Goal: Task Accomplishment & Management: Use online tool/utility

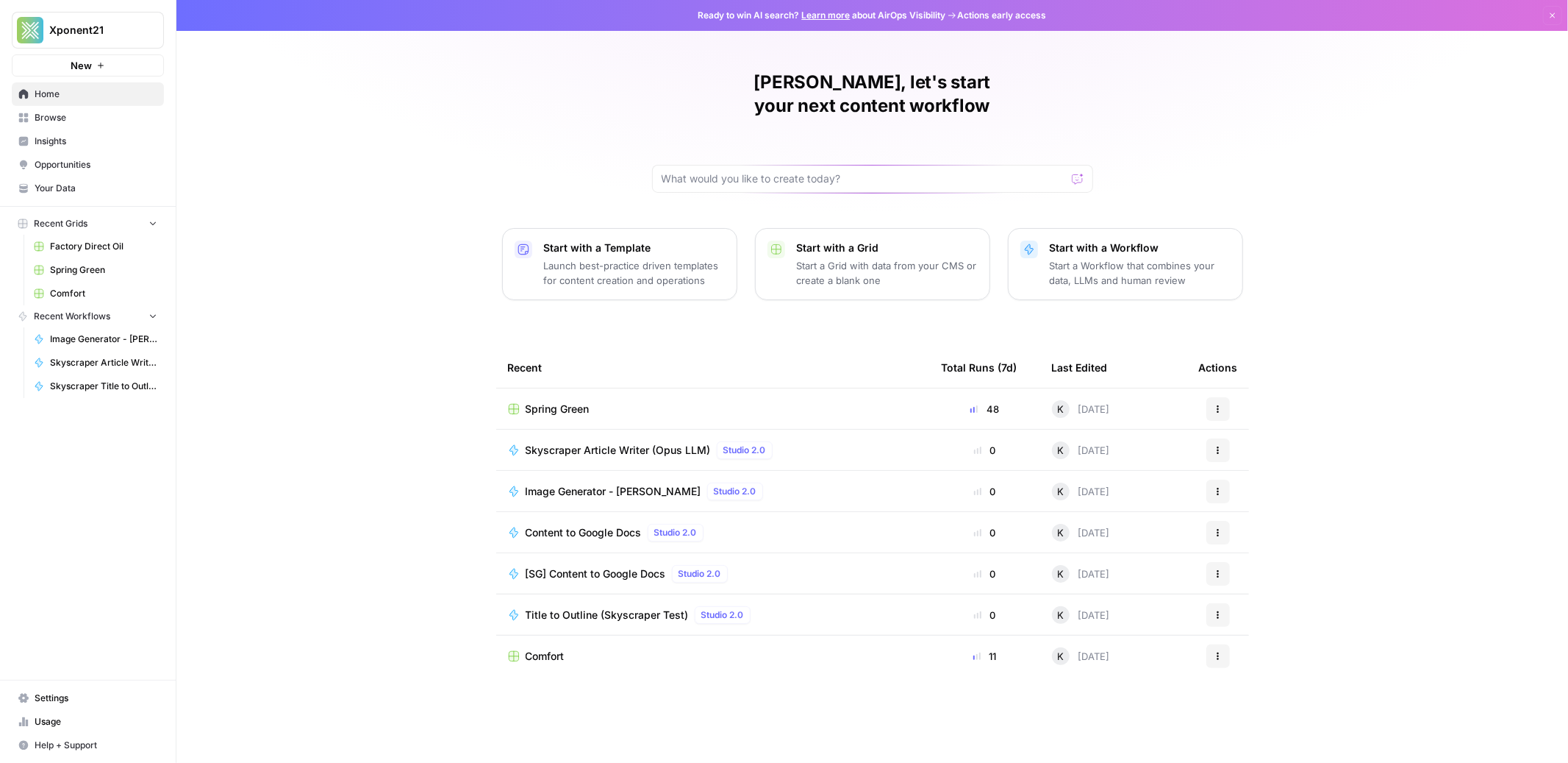
click at [585, 402] on span "Spring Green" at bounding box center [558, 409] width 64 height 15
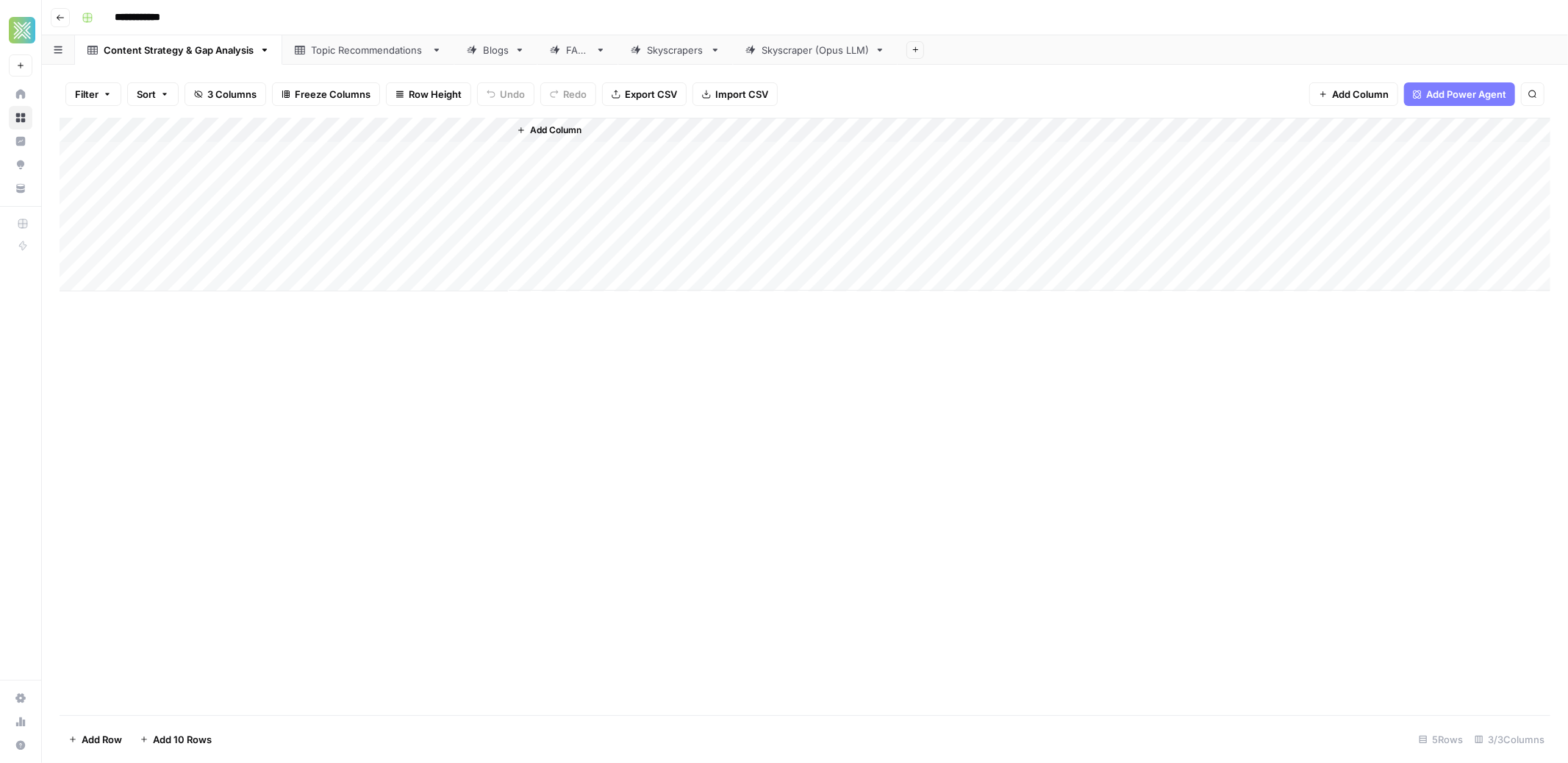
click at [567, 61] on link "FAQs" at bounding box center [578, 50] width 81 height 29
click at [572, 54] on div "FAQs" at bounding box center [578, 50] width 23 height 15
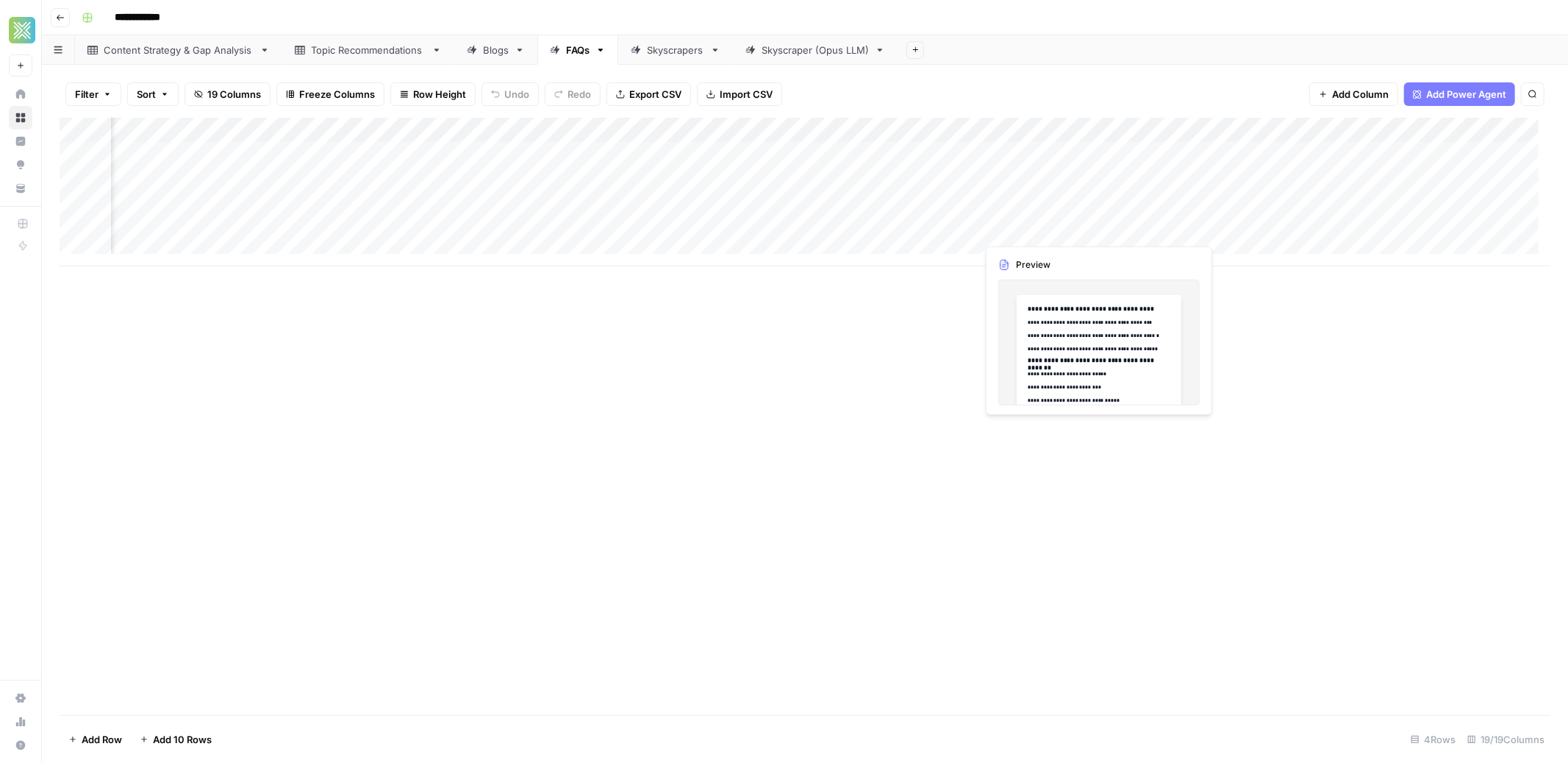
click at [1014, 228] on div "Add Column" at bounding box center [804, 191] width 1491 height 149
click at [1021, 197] on div "Add Column" at bounding box center [804, 191] width 1491 height 149
click at [1082, 205] on div "Add Column" at bounding box center [804, 191] width 1491 height 149
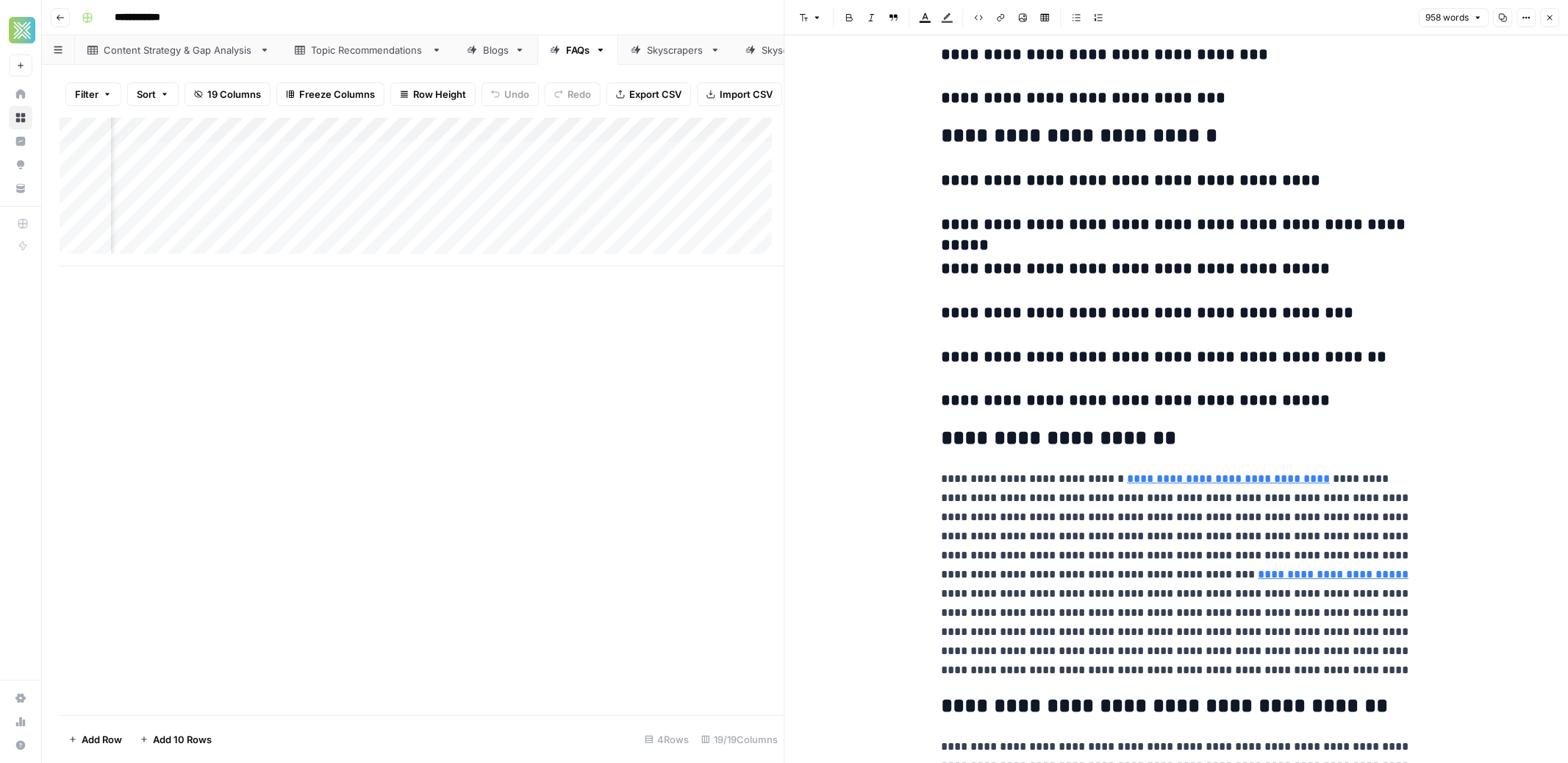
scroll to position [2616, 0]
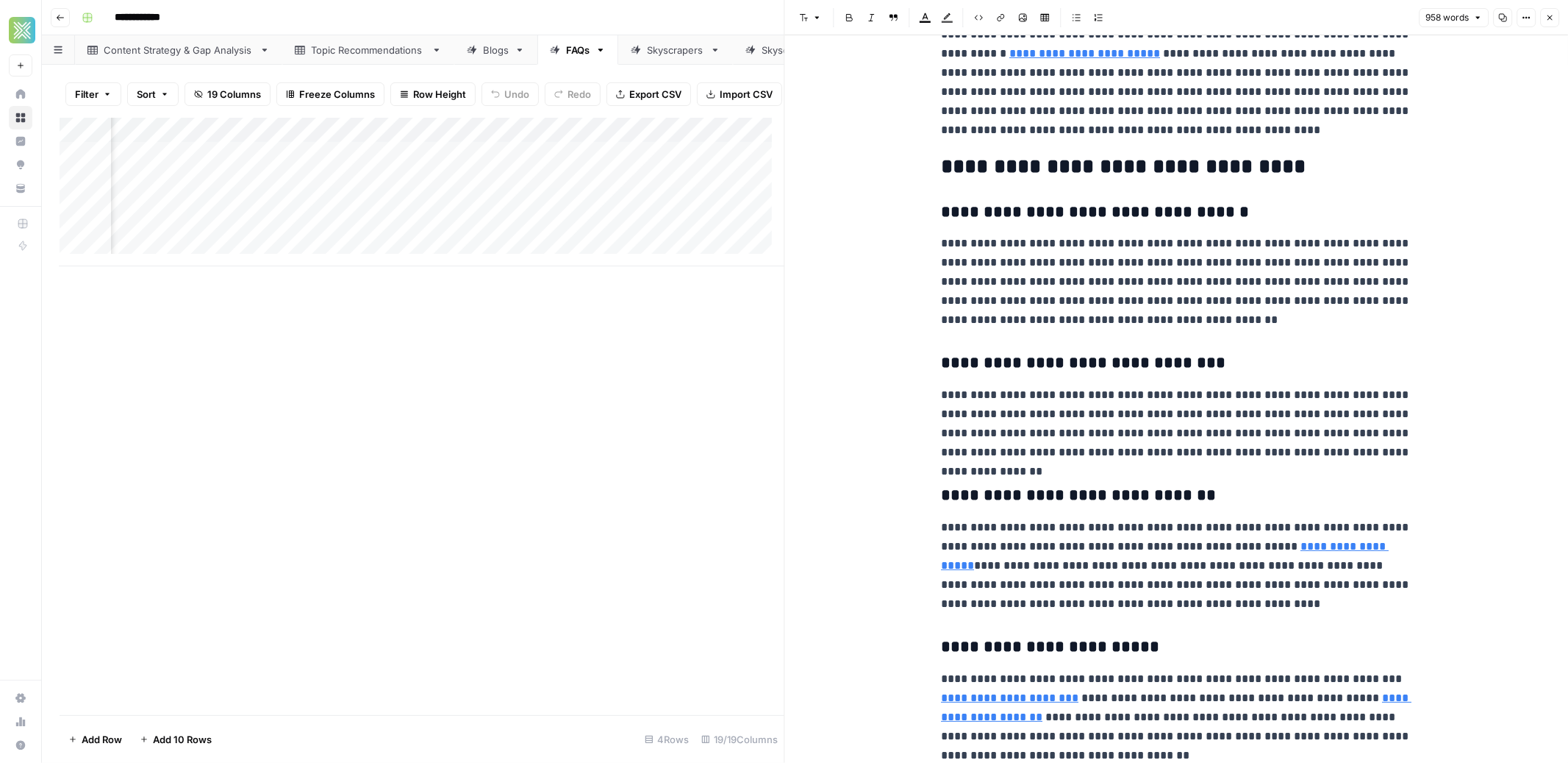
click at [1556, 16] on button "Close" at bounding box center [1549, 17] width 19 height 19
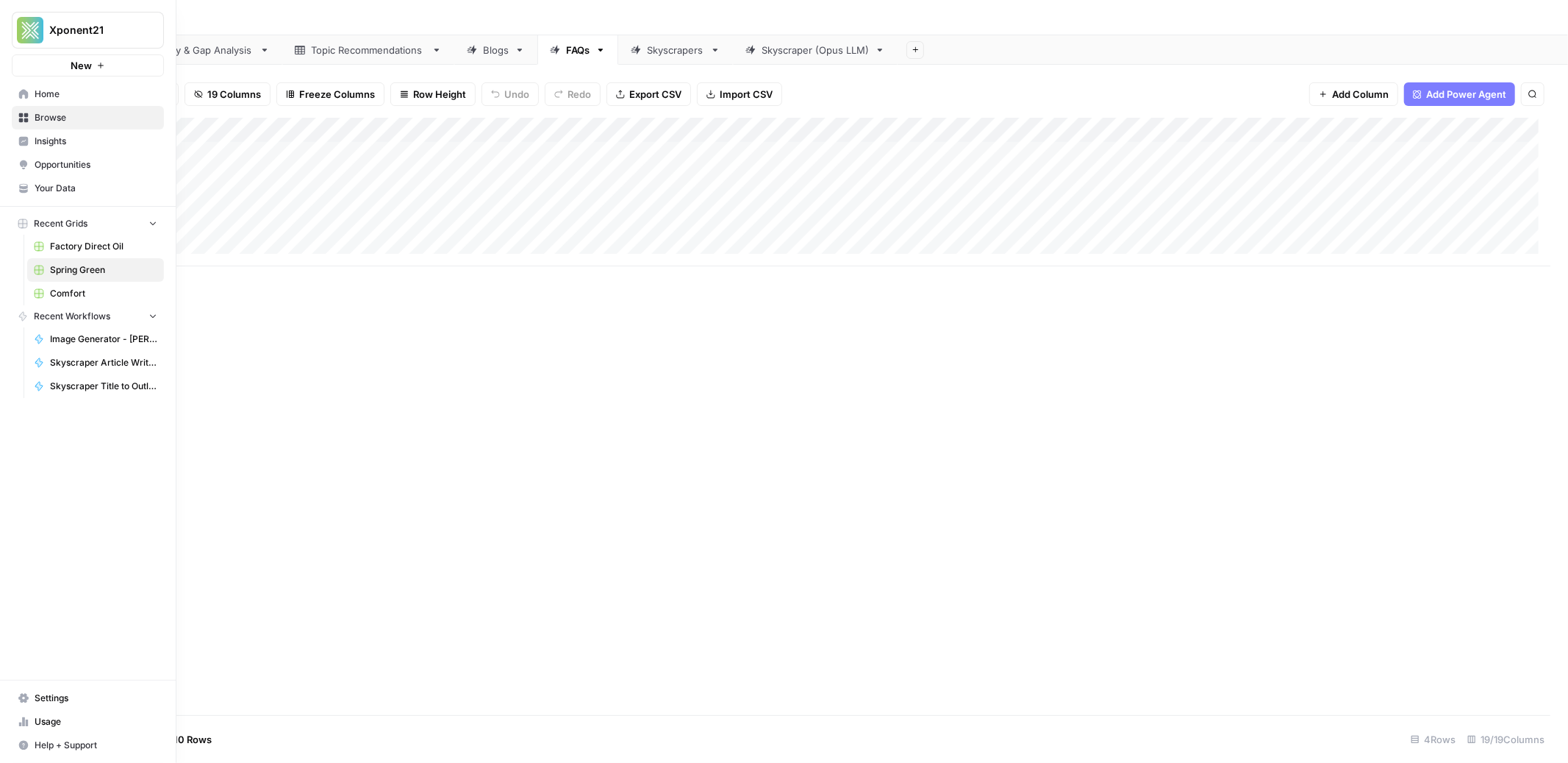
click at [40, 114] on span "Browse" at bounding box center [96, 118] width 123 height 13
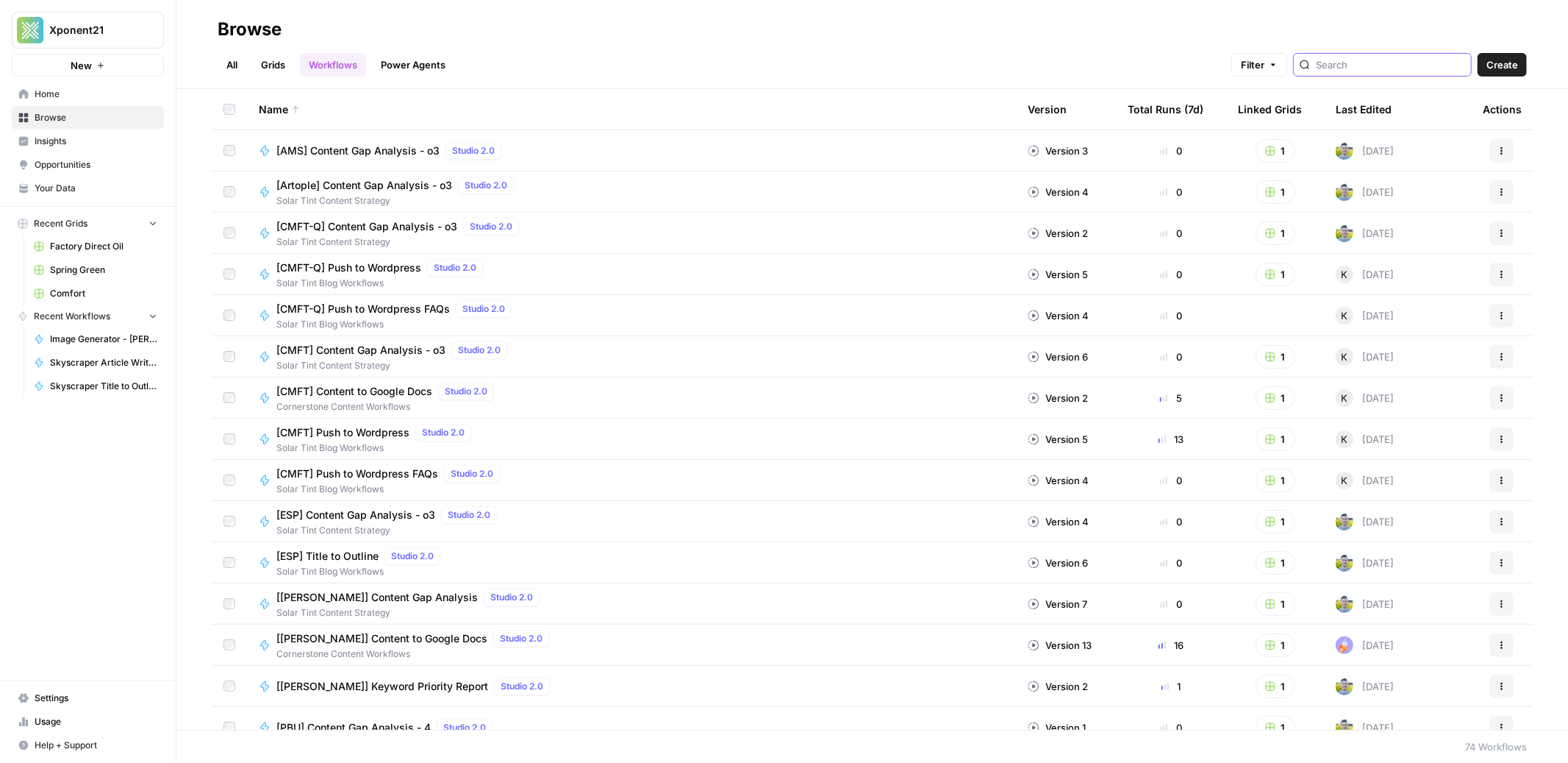
click at [1395, 62] on input "search" at bounding box center [1391, 64] width 150 height 15
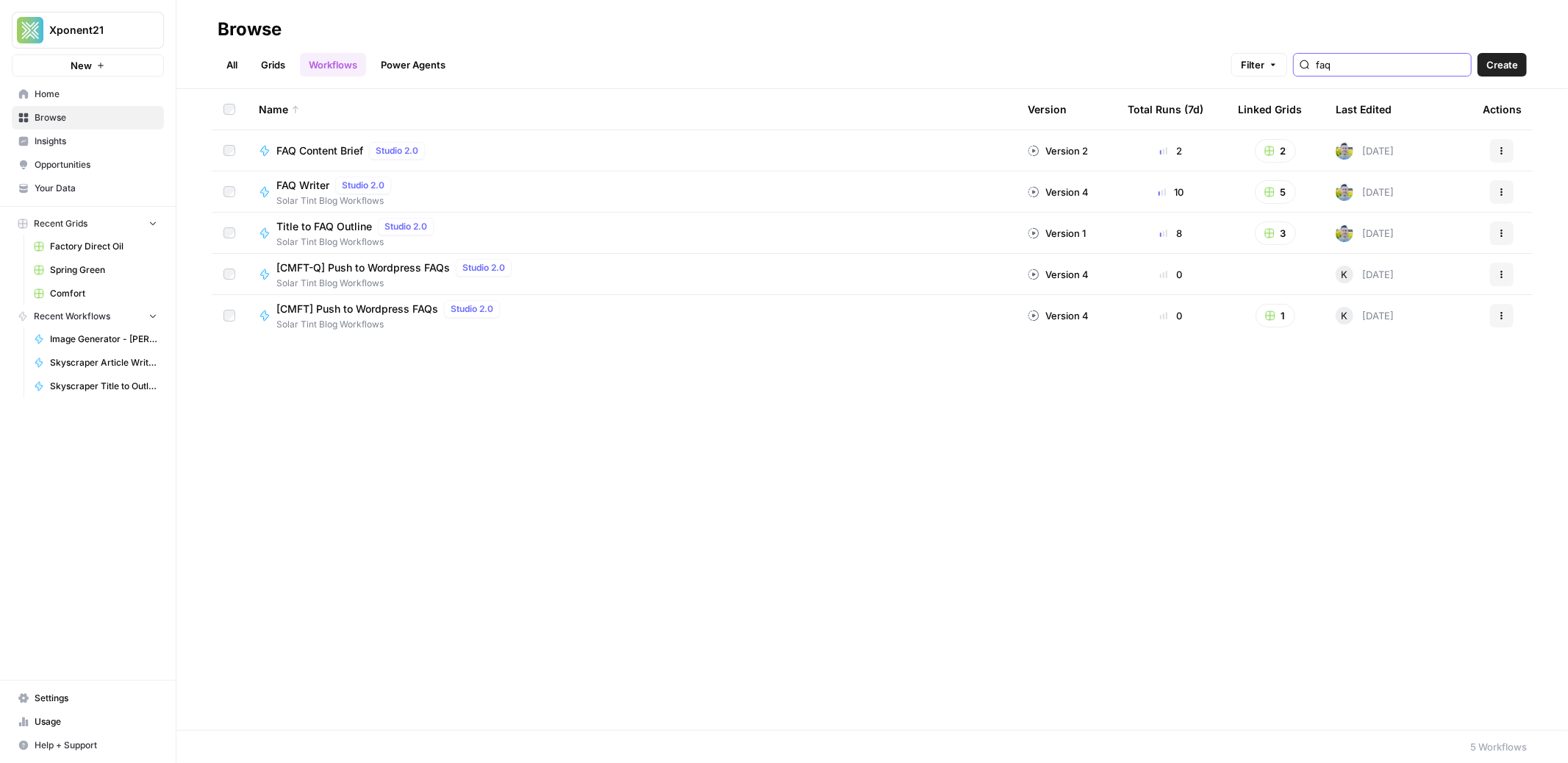
type input "faq"
click at [35, 115] on span "Browse" at bounding box center [96, 118] width 123 height 13
click at [38, 117] on span "Browse" at bounding box center [96, 118] width 123 height 13
click at [98, 270] on span "Spring Green" at bounding box center [103, 270] width 108 height 13
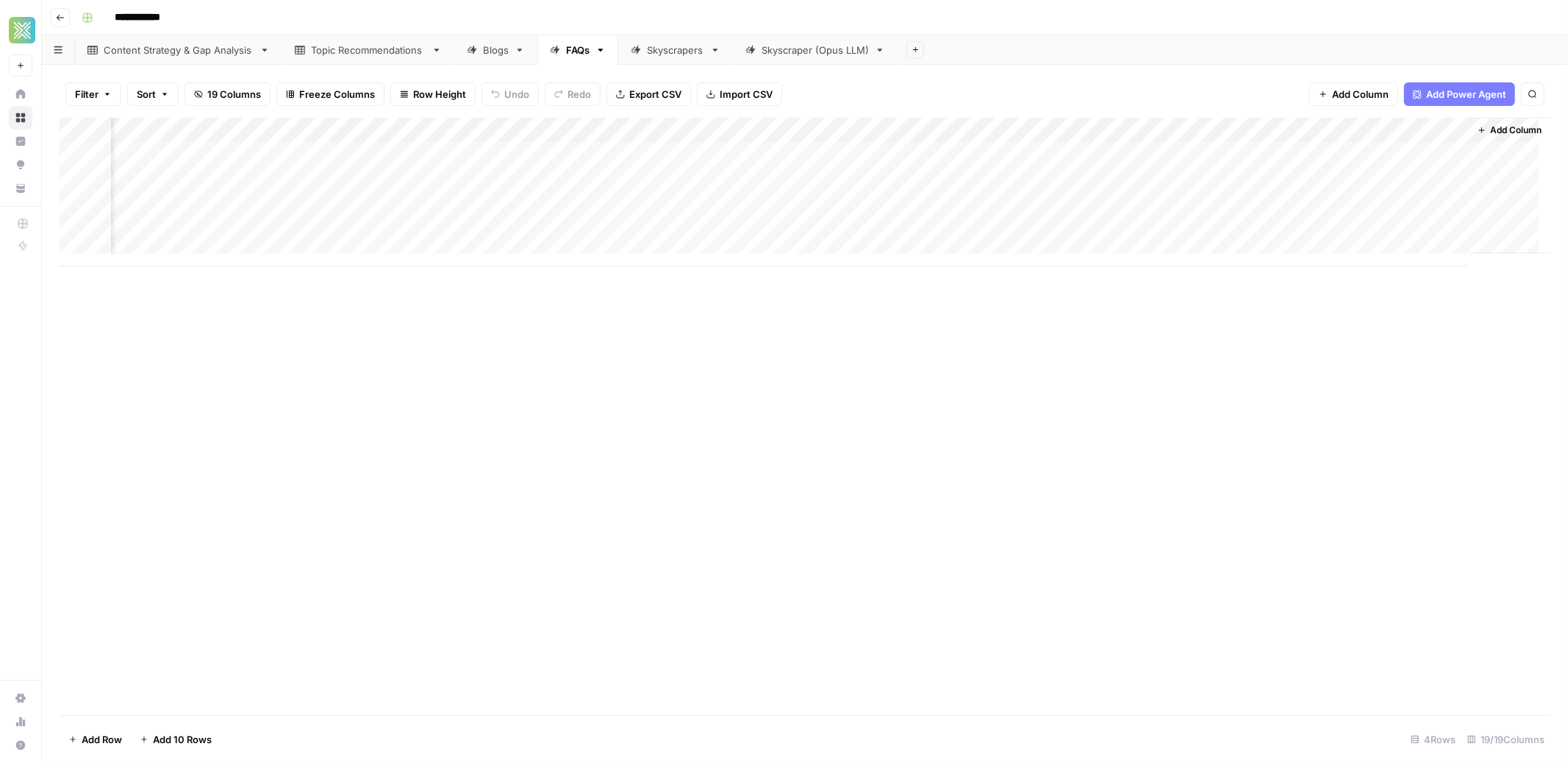
scroll to position [0, 1393]
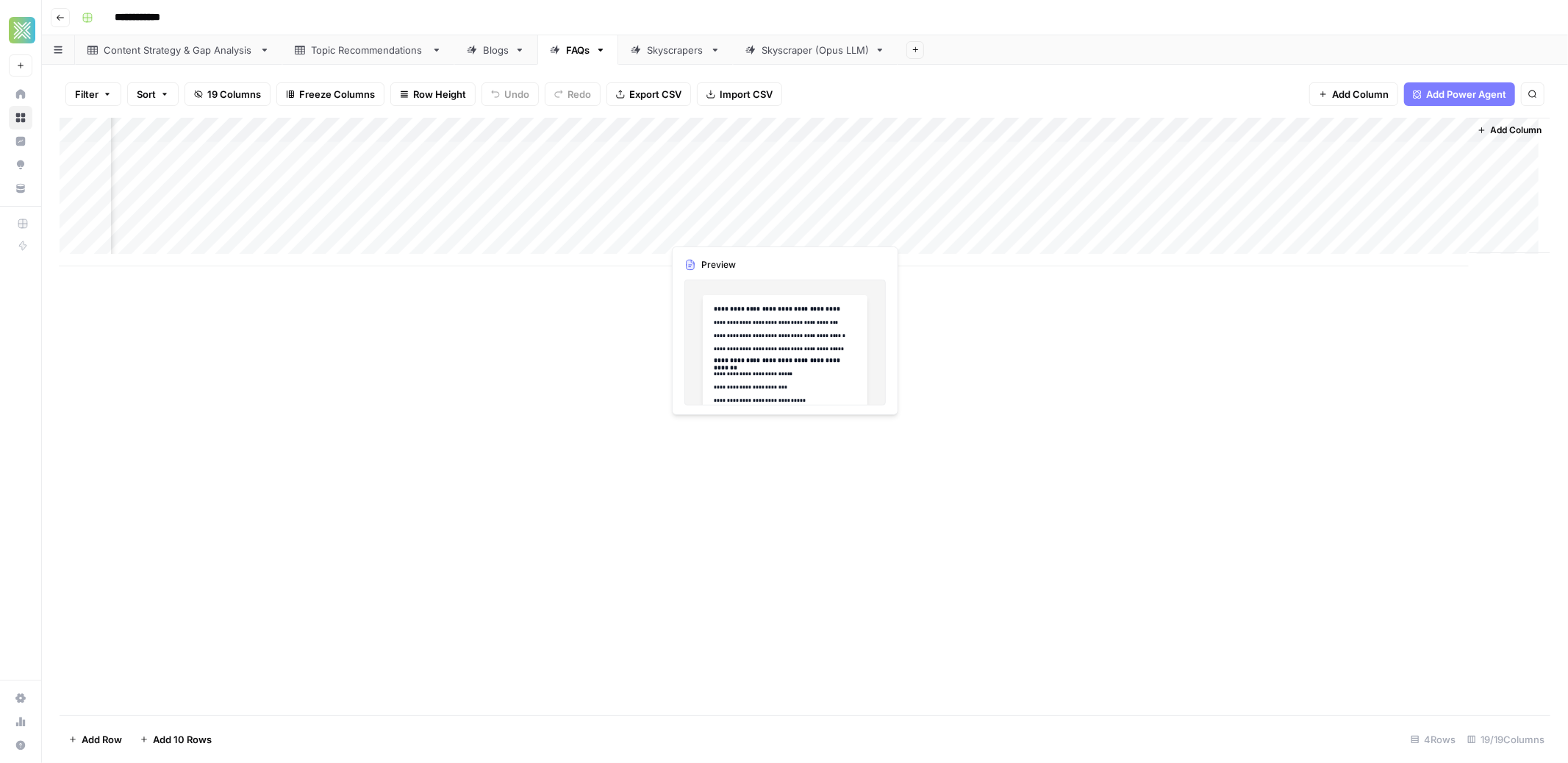
click at [754, 229] on div "Add Column" at bounding box center [804, 191] width 1491 height 149
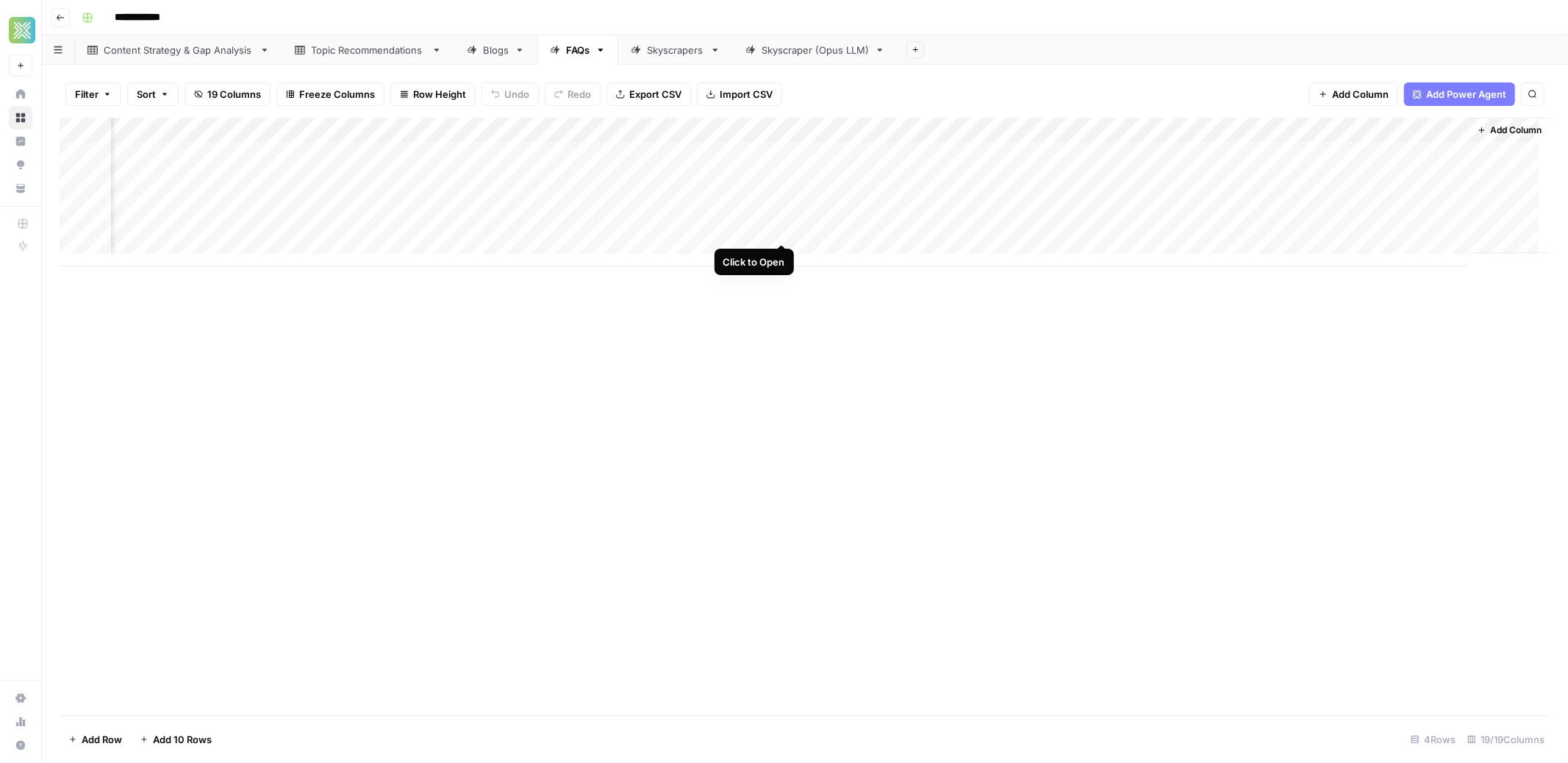
click at [780, 230] on div "Add Column" at bounding box center [804, 191] width 1491 height 149
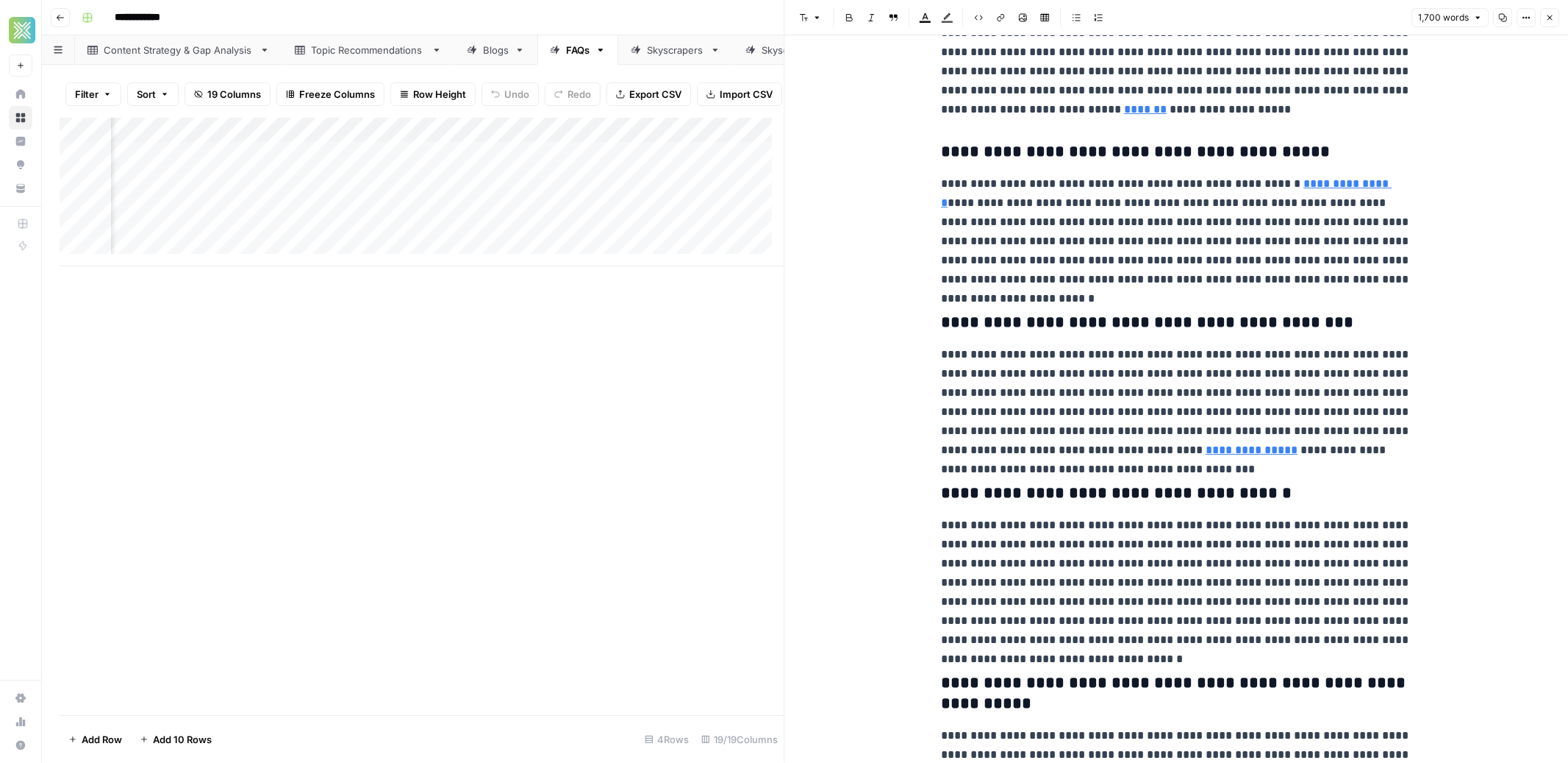
scroll to position [2967, 0]
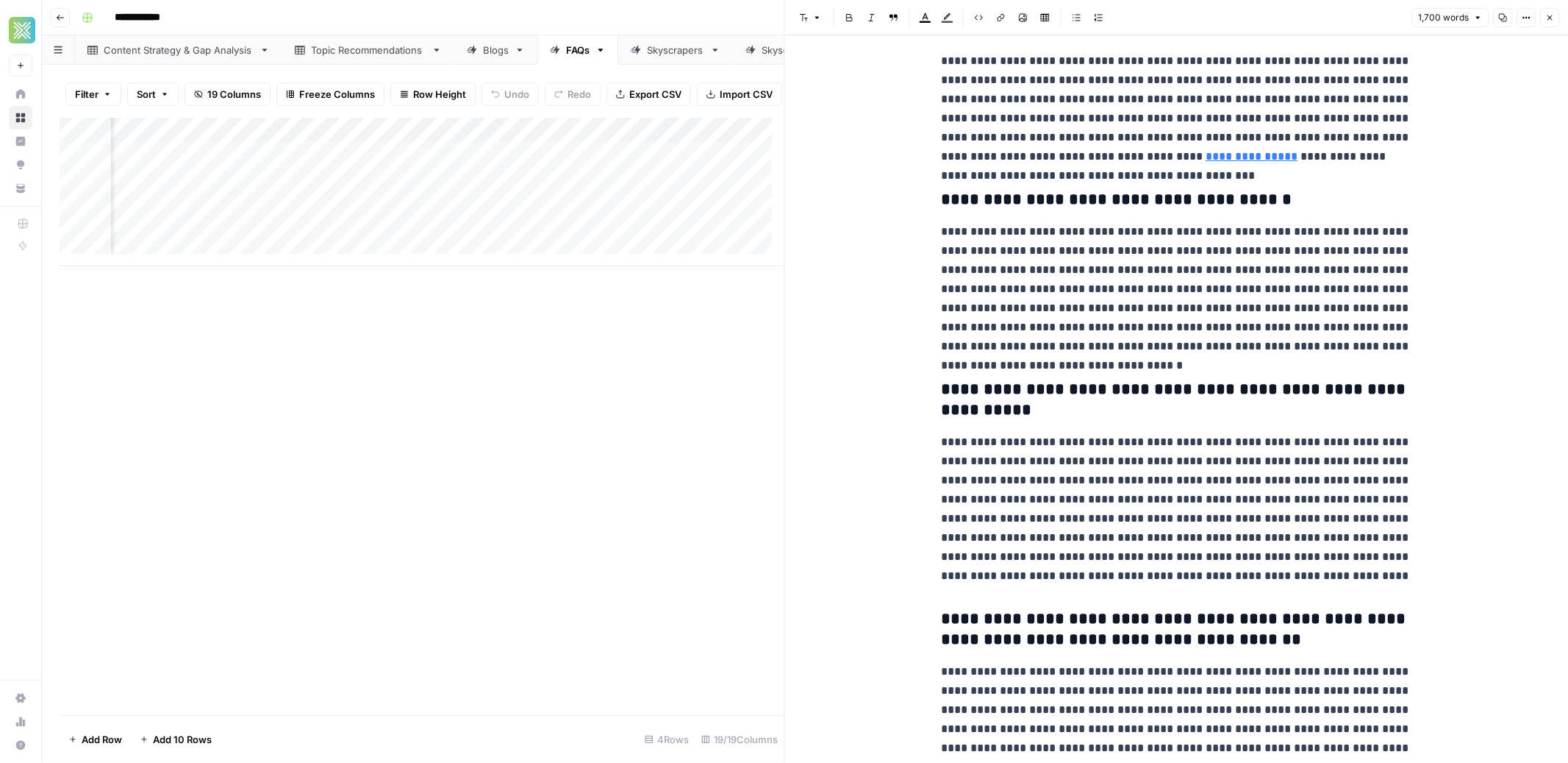
click at [685, 221] on div "Add Column" at bounding box center [422, 191] width 725 height 149
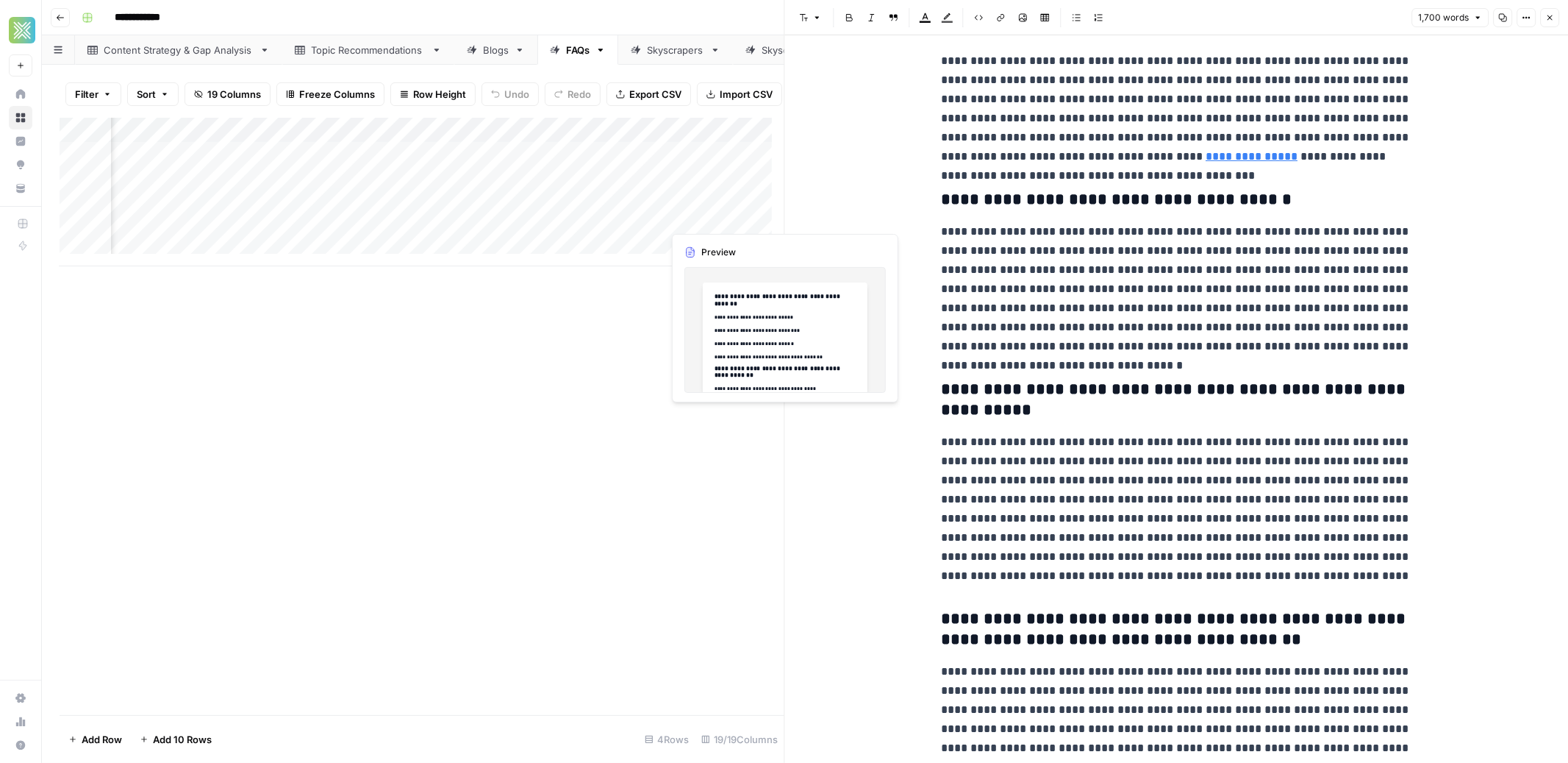
click at [689, 218] on div "Add Column" at bounding box center [422, 191] width 725 height 149
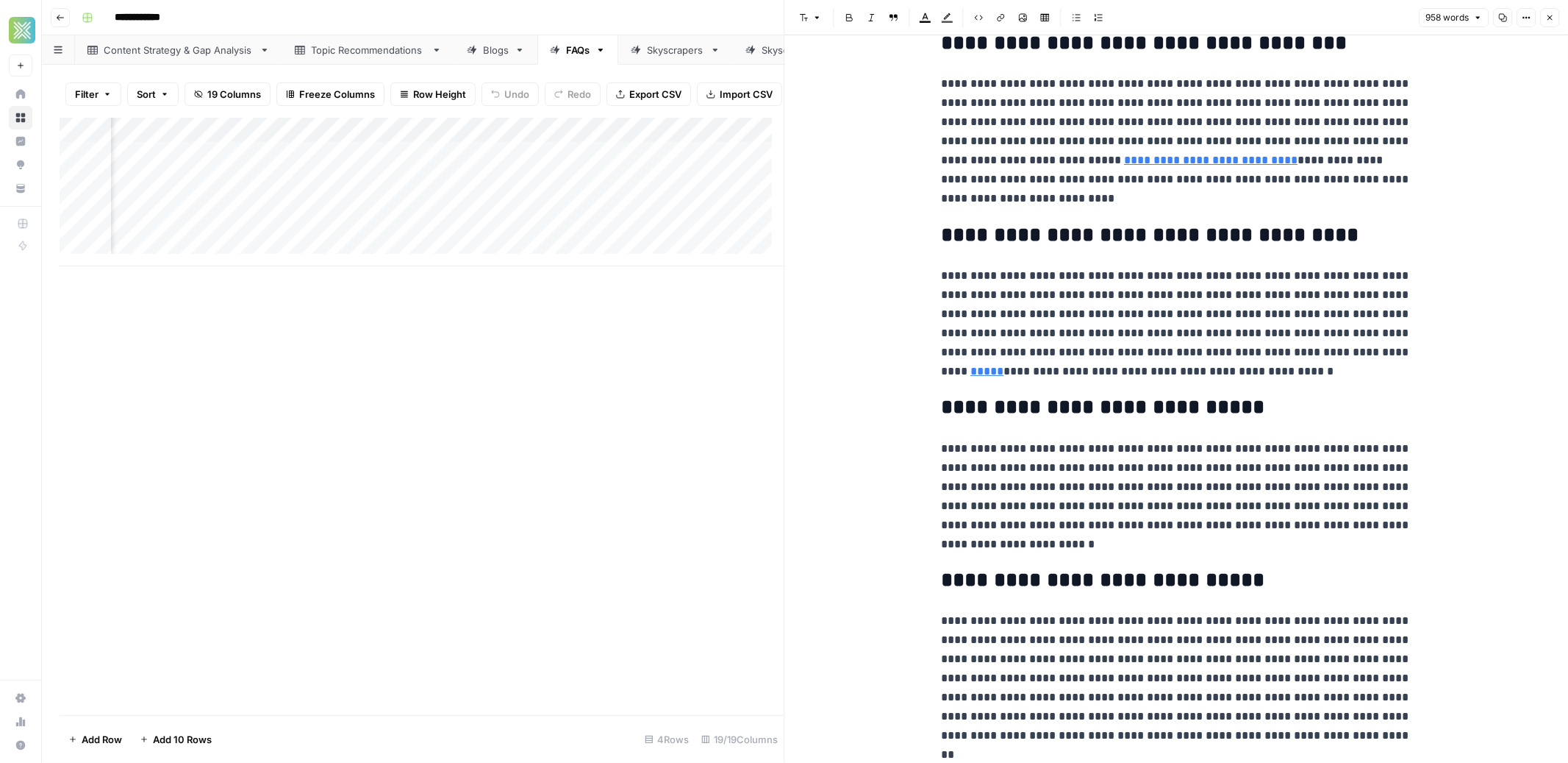
scroll to position [3403, 0]
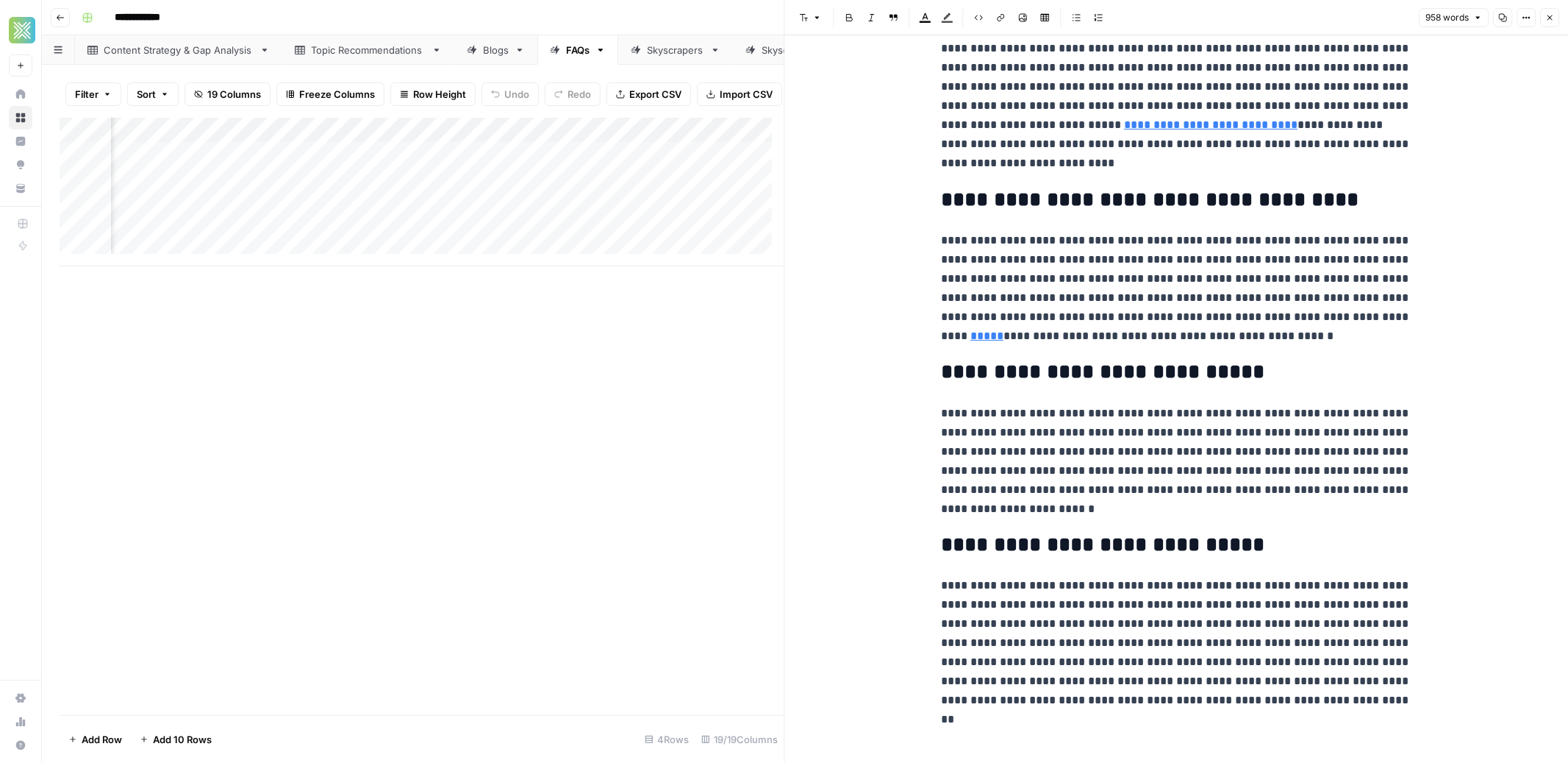
click at [1546, 15] on icon "button" at bounding box center [1549, 18] width 9 height 9
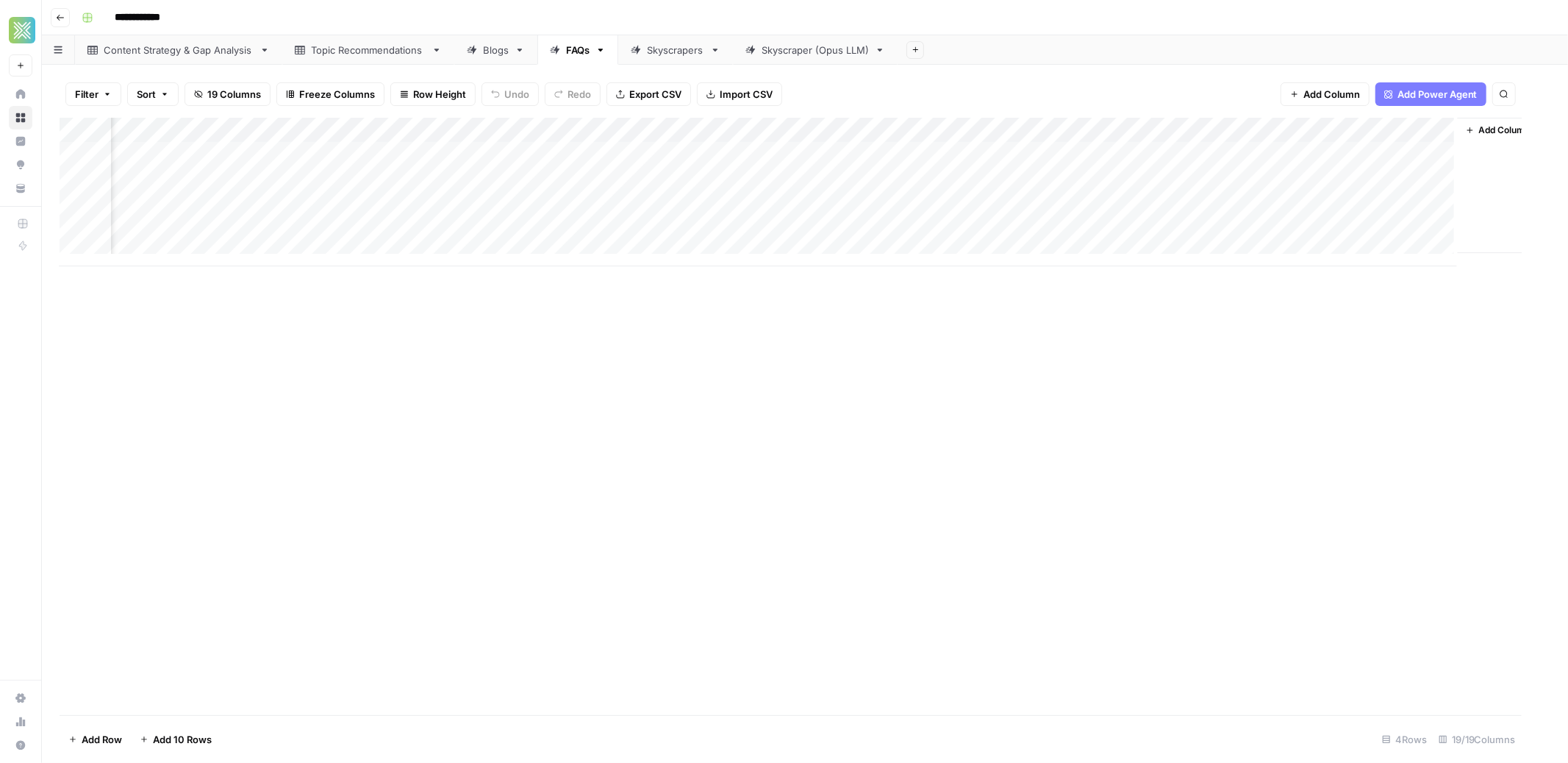
scroll to position [0, 1376]
click at [1193, 204] on div "Add Column" at bounding box center [804, 191] width 1491 height 149
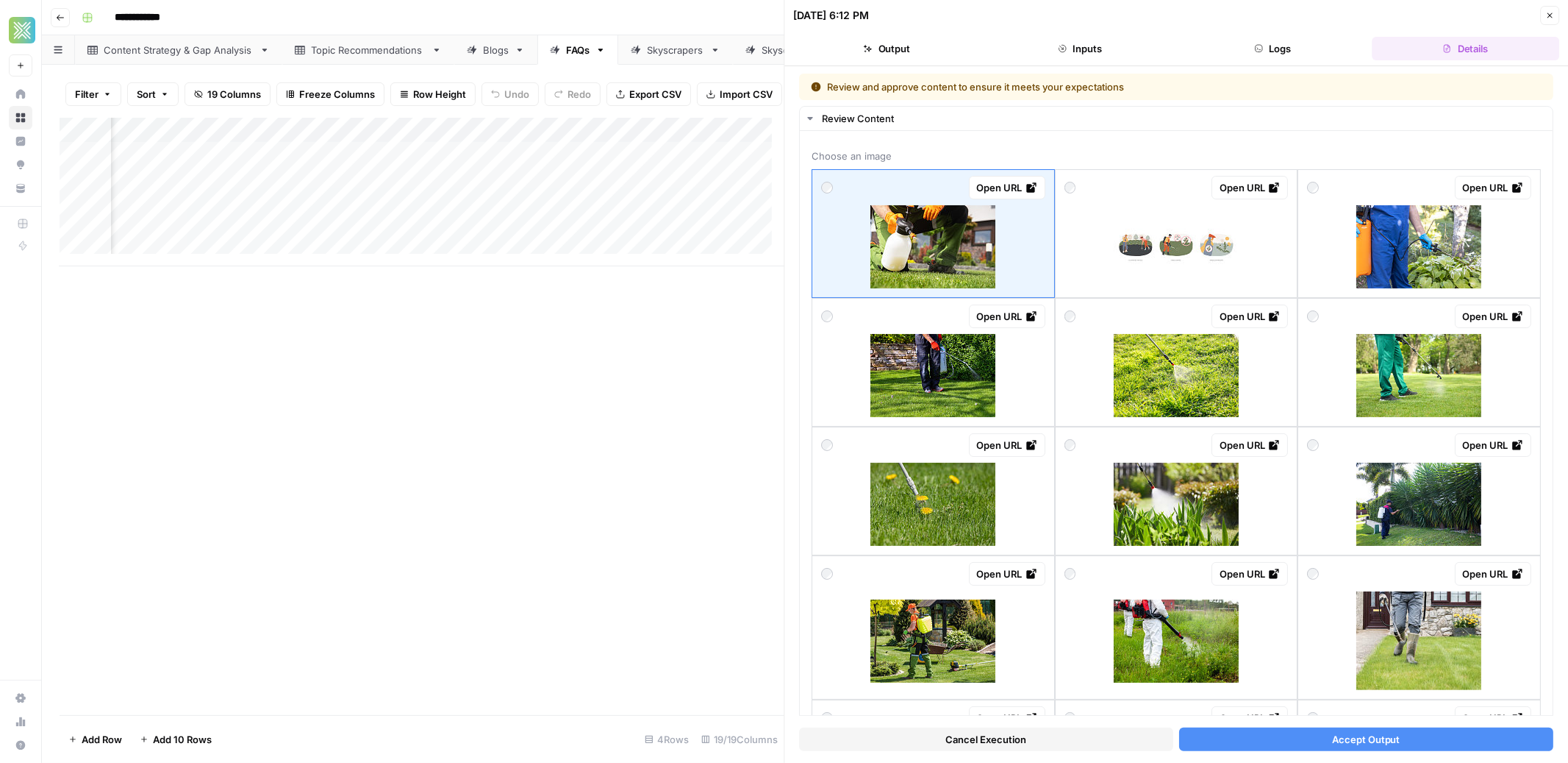
click at [712, 539] on div "Add Column" at bounding box center [422, 416] width 725 height 597
click at [1551, 22] on button "Close" at bounding box center [1549, 15] width 19 height 19
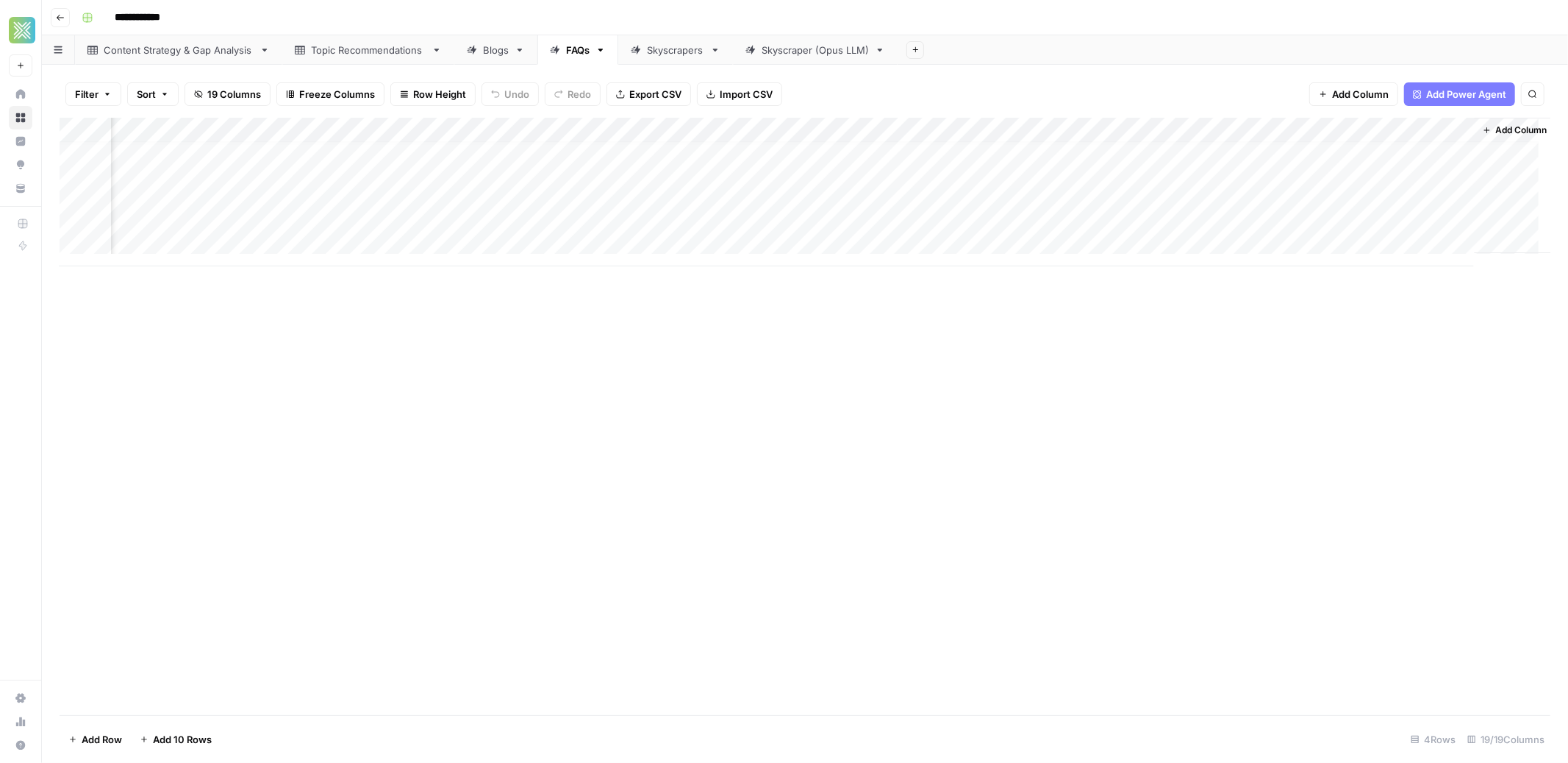
scroll to position [0, 1376]
click at [755, 158] on div "Add Column" at bounding box center [804, 191] width 1491 height 149
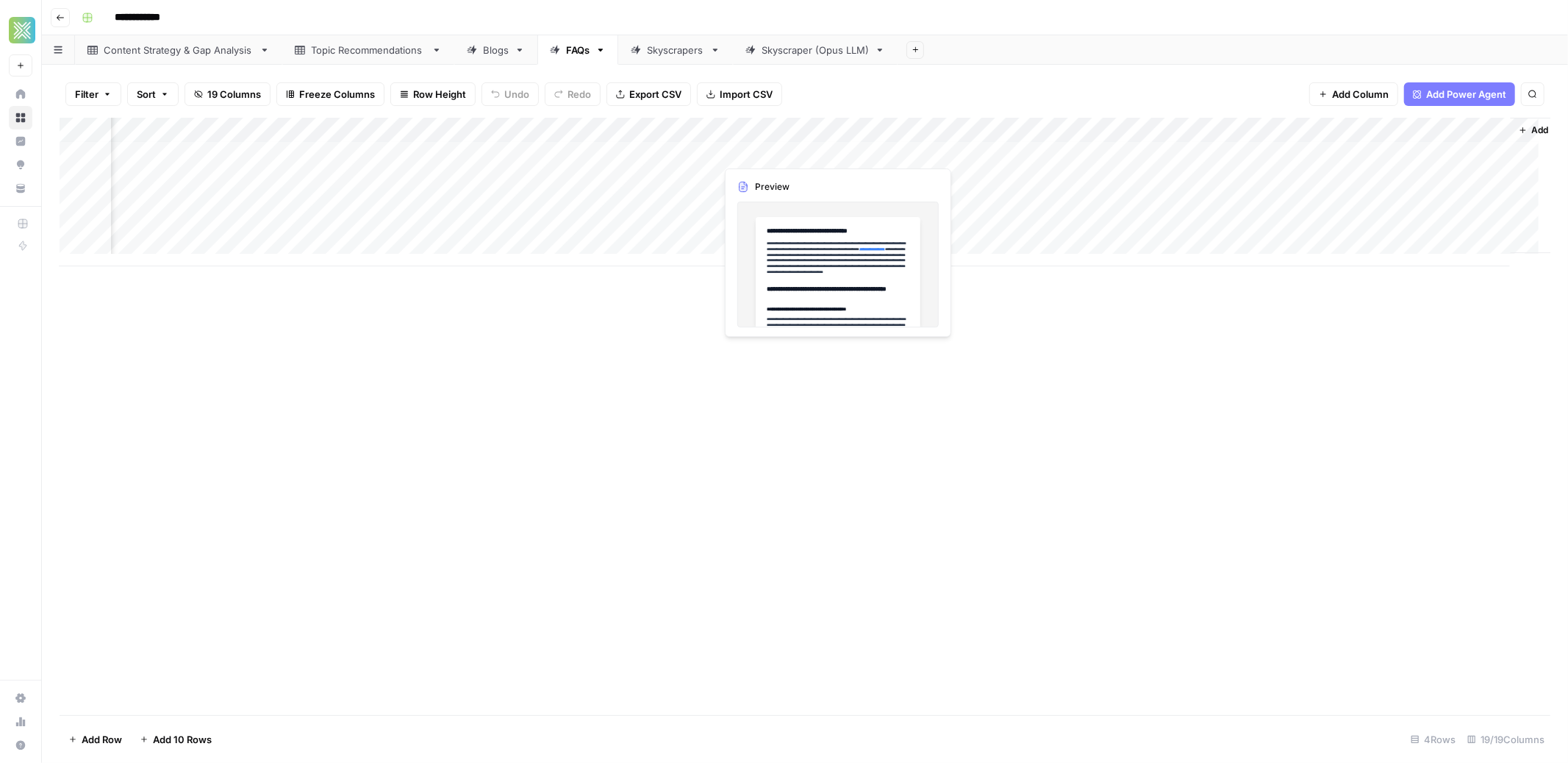
click at [776, 154] on div "Add Column" at bounding box center [804, 191] width 1491 height 149
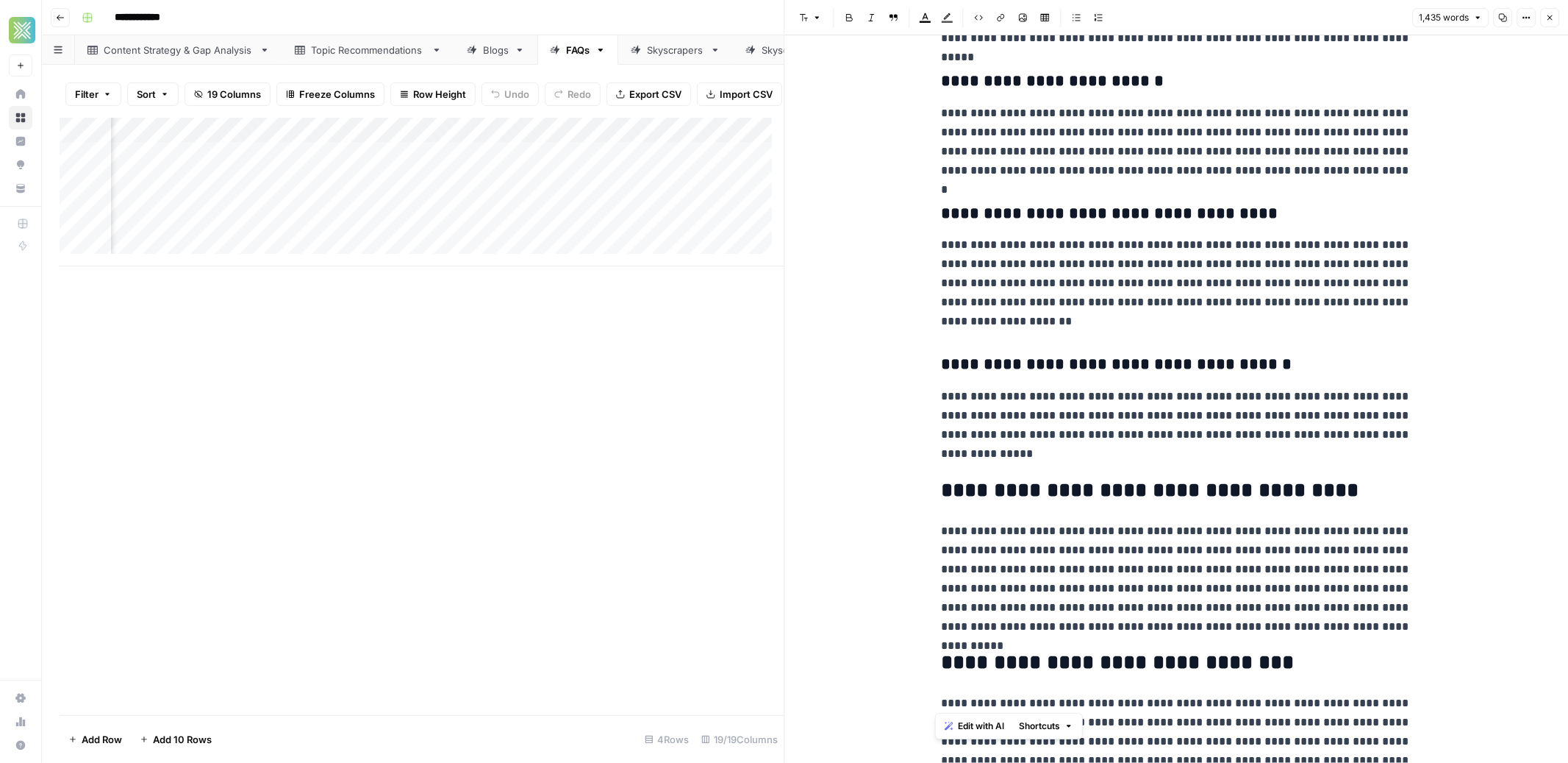
scroll to position [4077, 0]
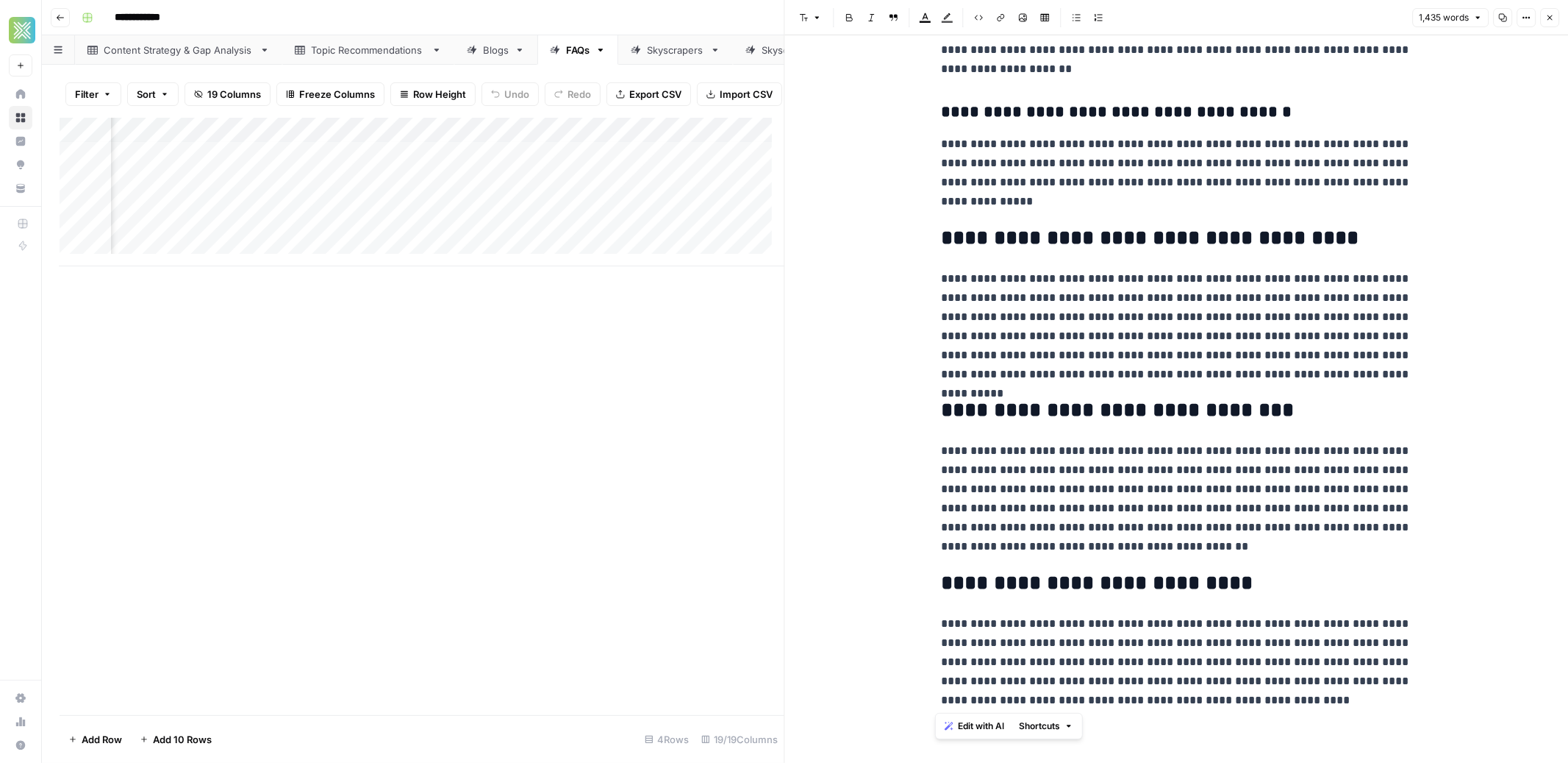
drag, startPoint x: 938, startPoint y: 69, endPoint x: 1284, endPoint y: 700, distance: 719.6
copy div "**********"
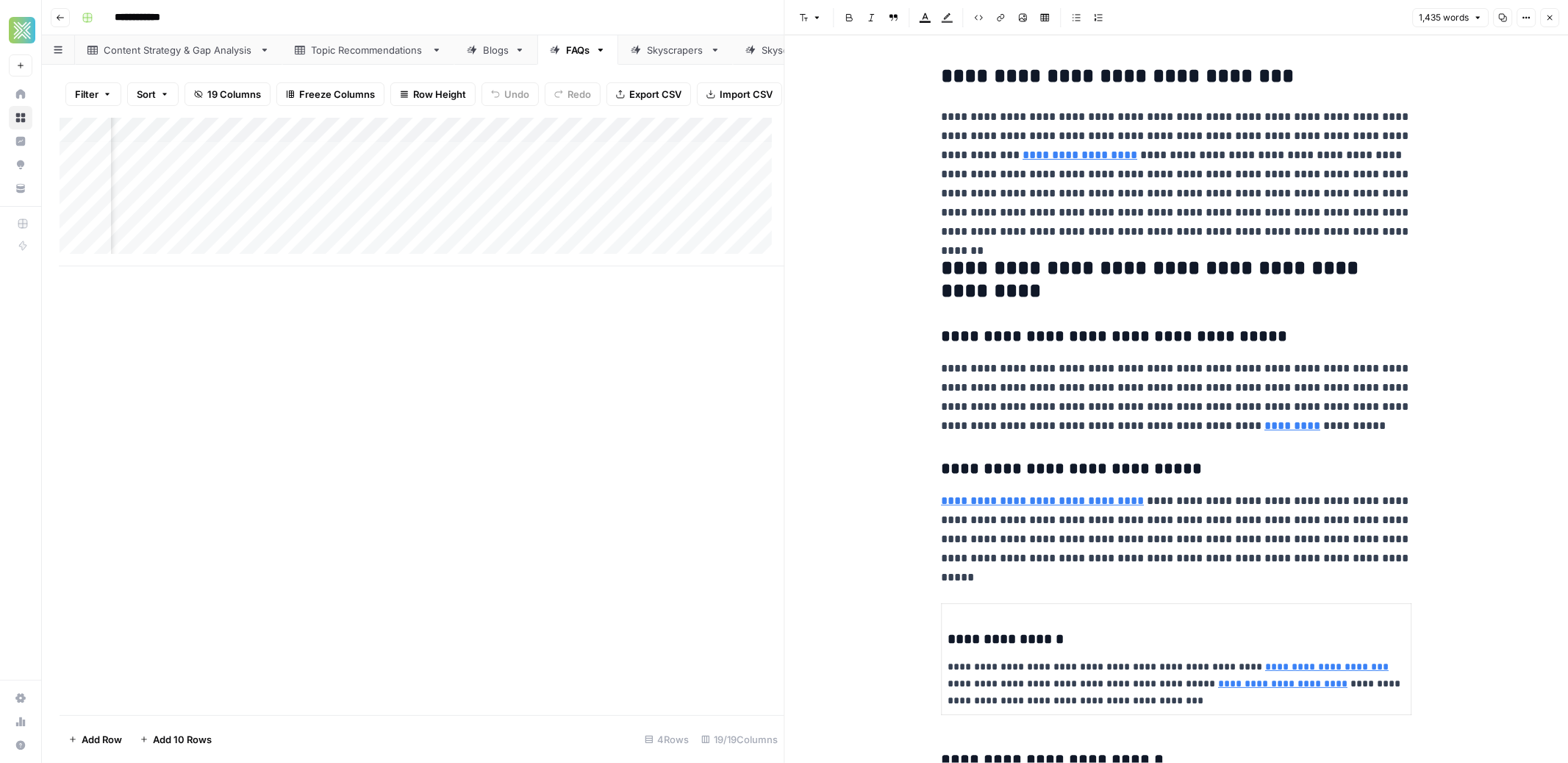
scroll to position [3, 1339]
click at [1549, 21] on icon "button" at bounding box center [1549, 18] width 9 height 9
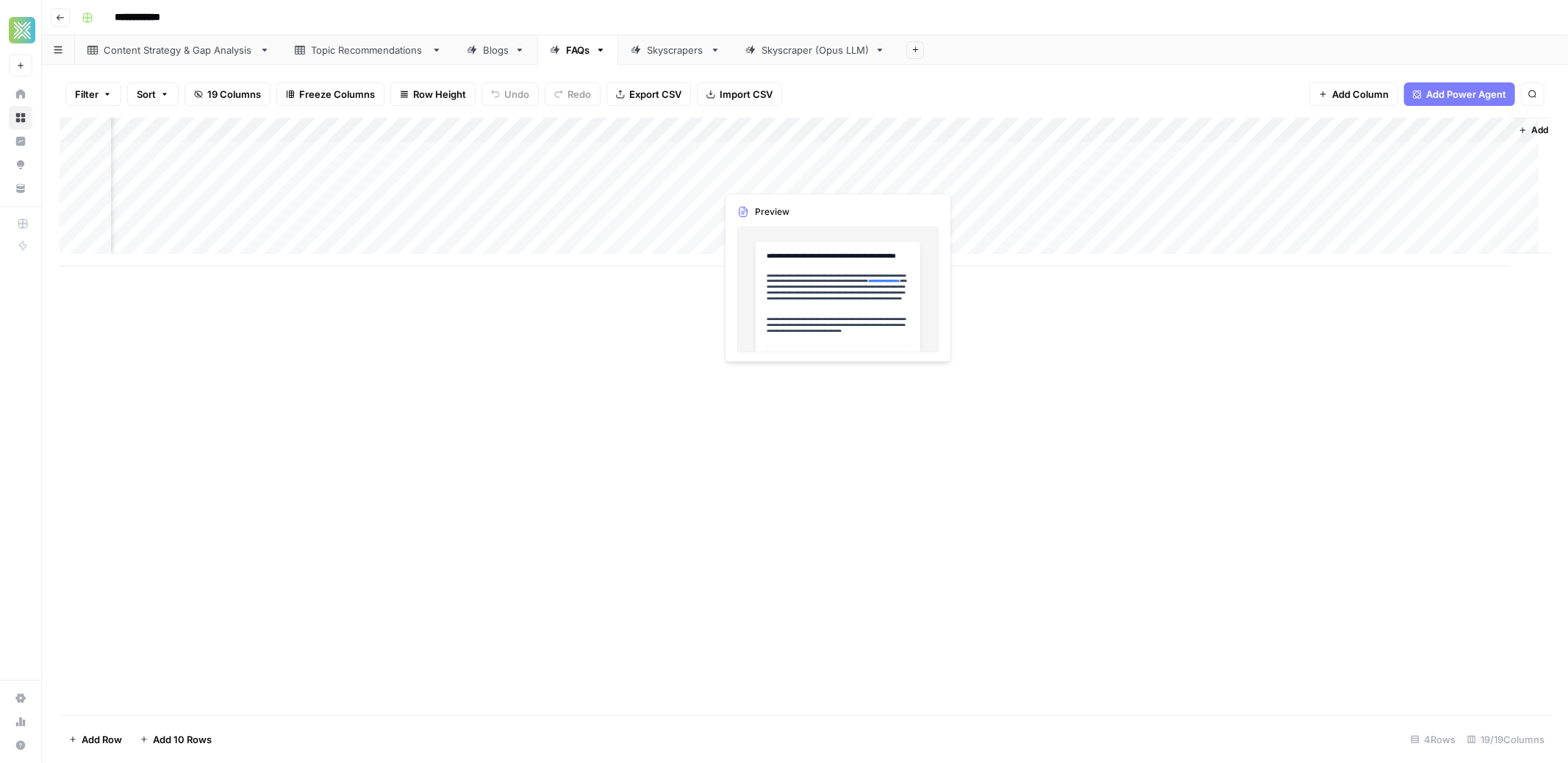
click at [656, 321] on div "Add Column" at bounding box center [804, 416] width 1491 height 597
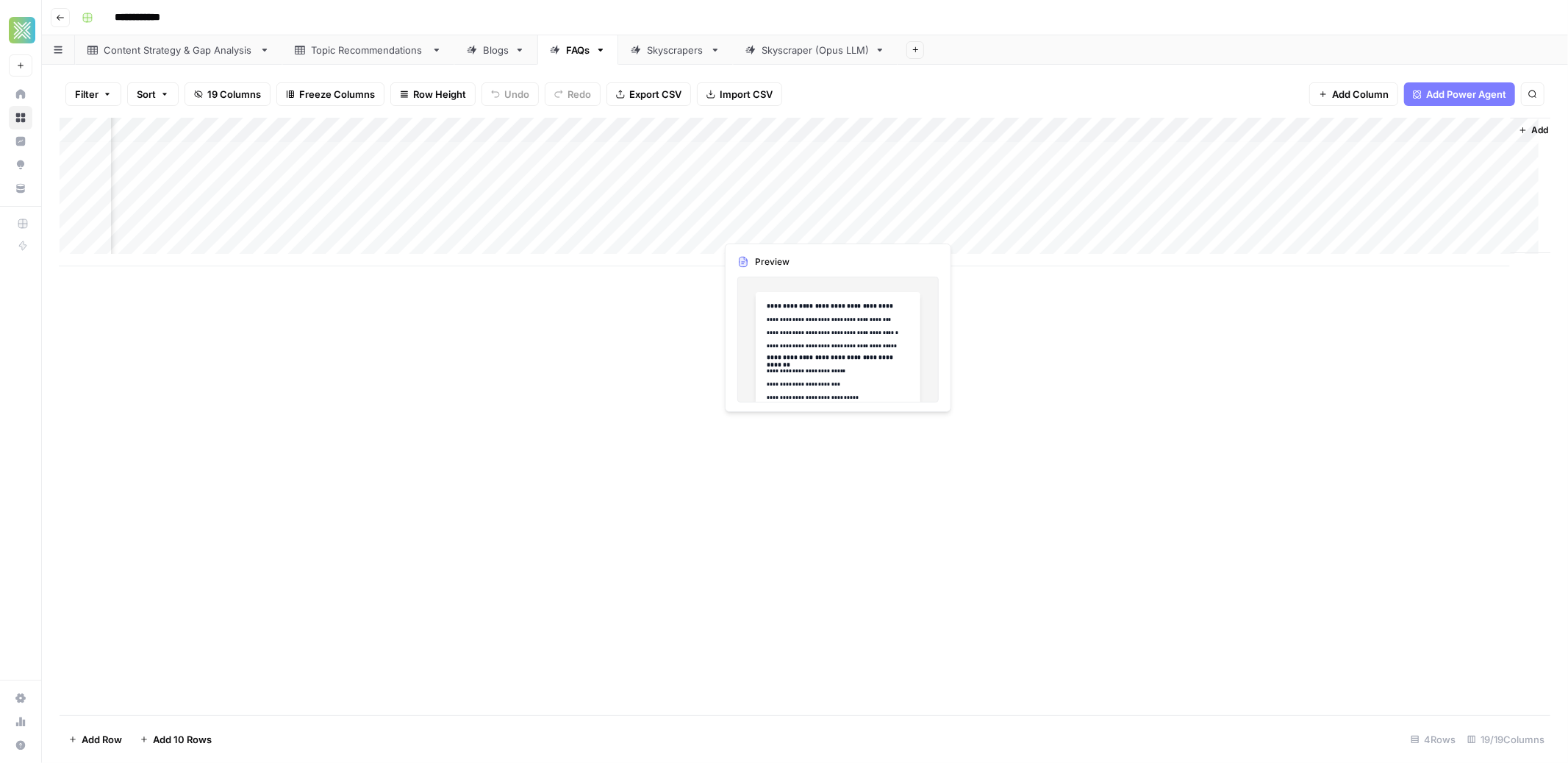
click at [796, 234] on div "Add Column" at bounding box center [804, 191] width 1491 height 149
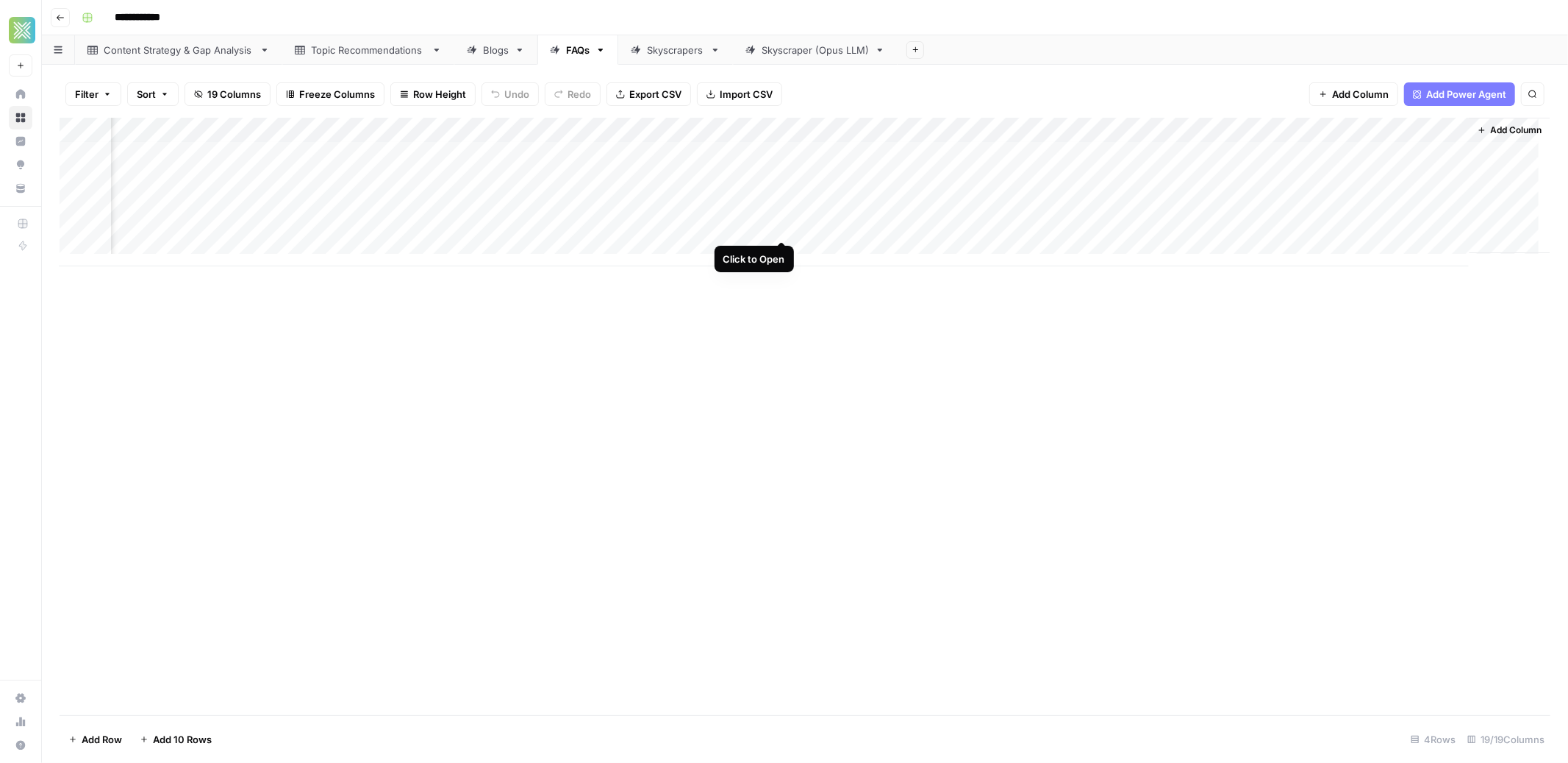
click at [780, 226] on div "Add Column" at bounding box center [804, 191] width 1491 height 149
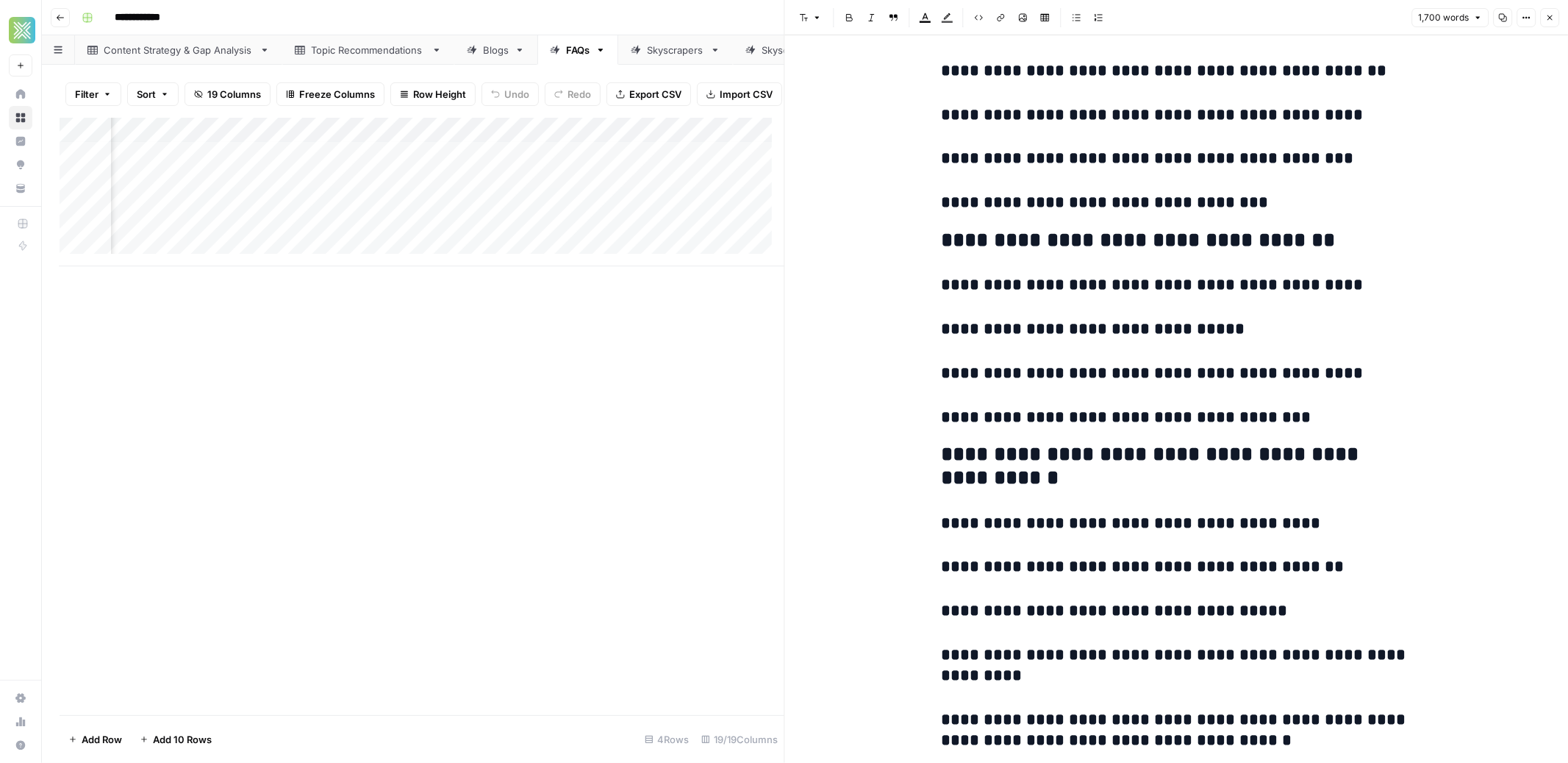
scroll to position [1493, 0]
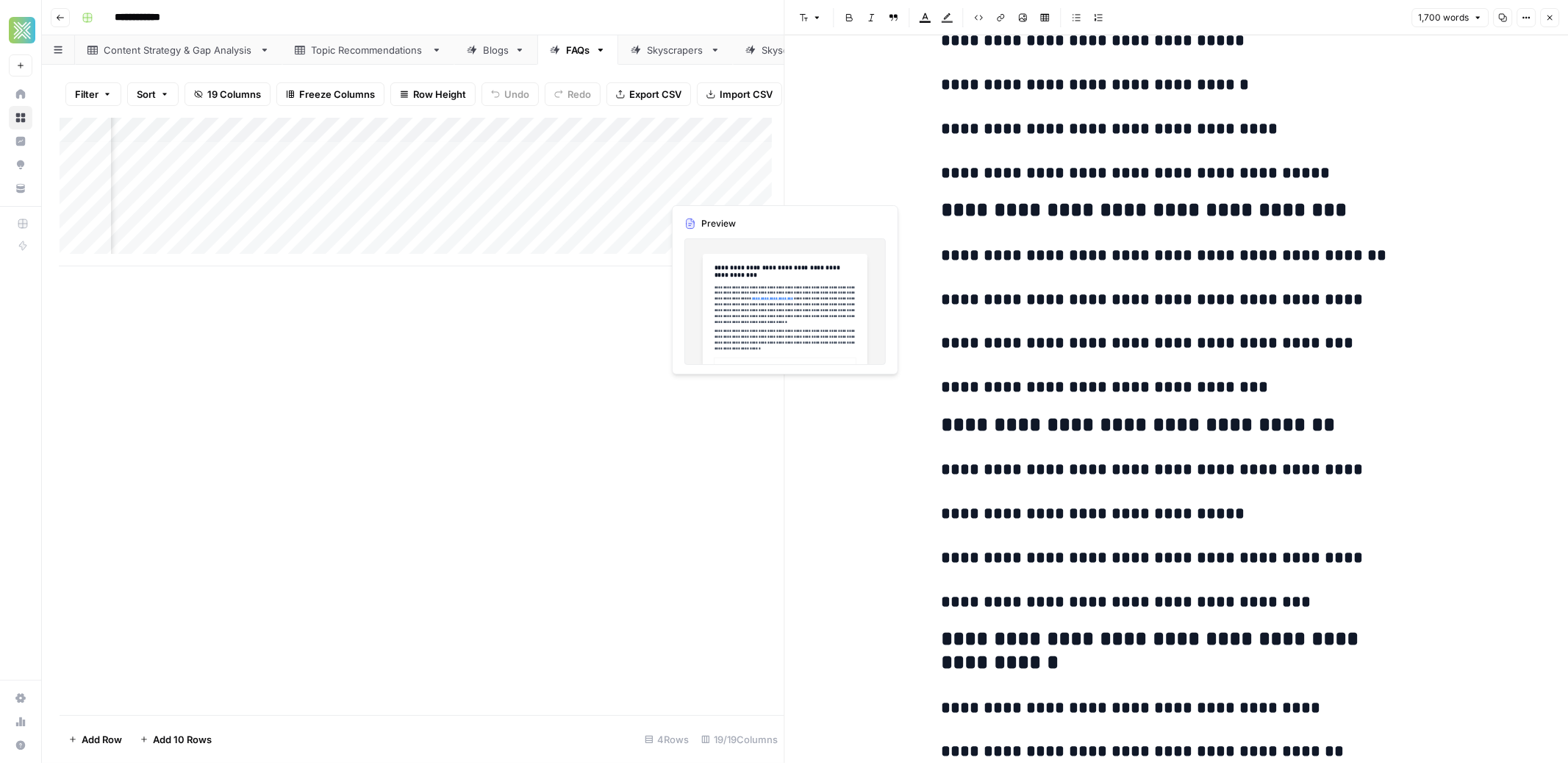
click at [715, 184] on div "Add Column" at bounding box center [422, 191] width 725 height 149
click at [716, 184] on div "Add Column" at bounding box center [422, 191] width 725 height 149
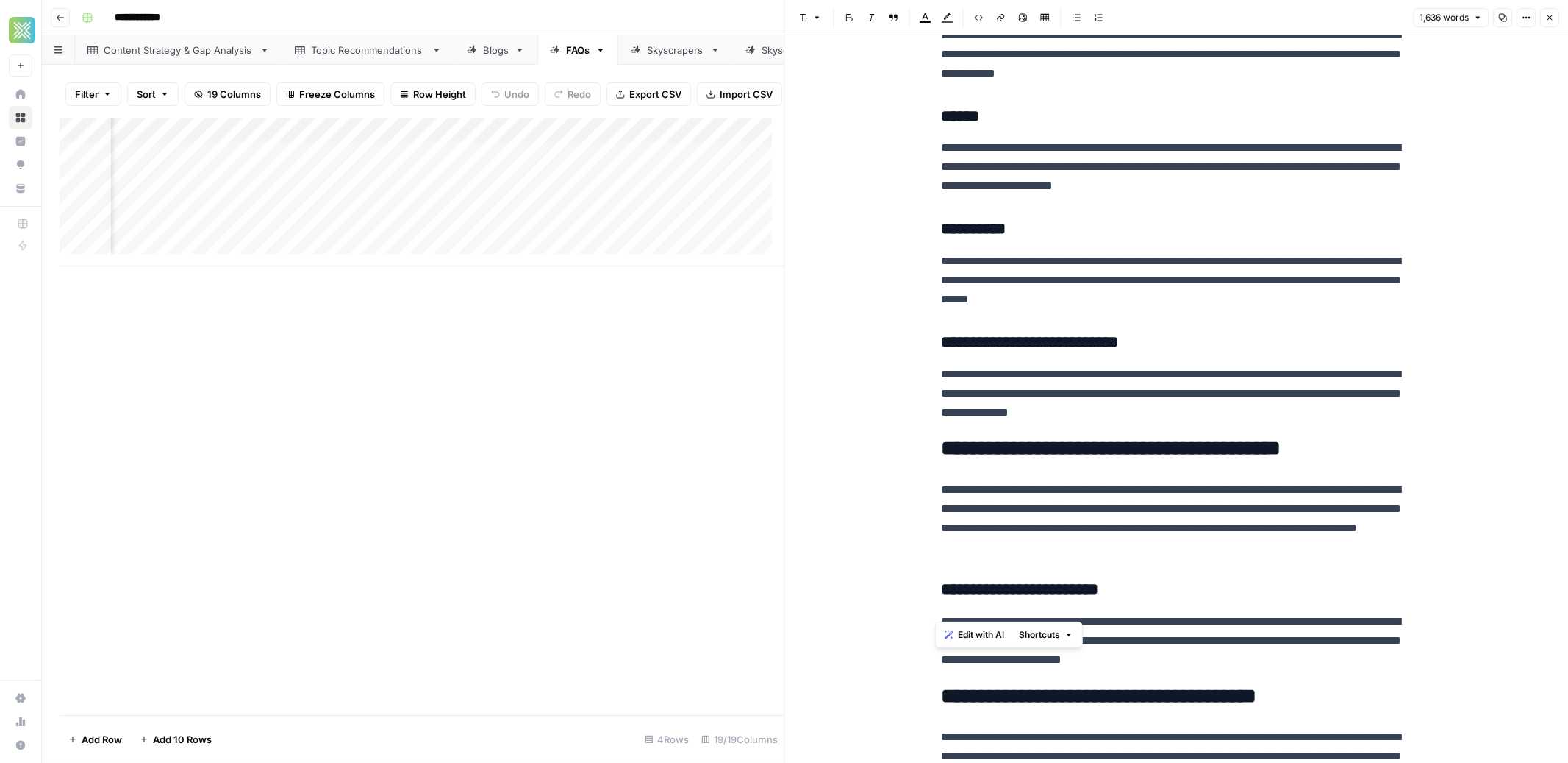
scroll to position [3946, 0]
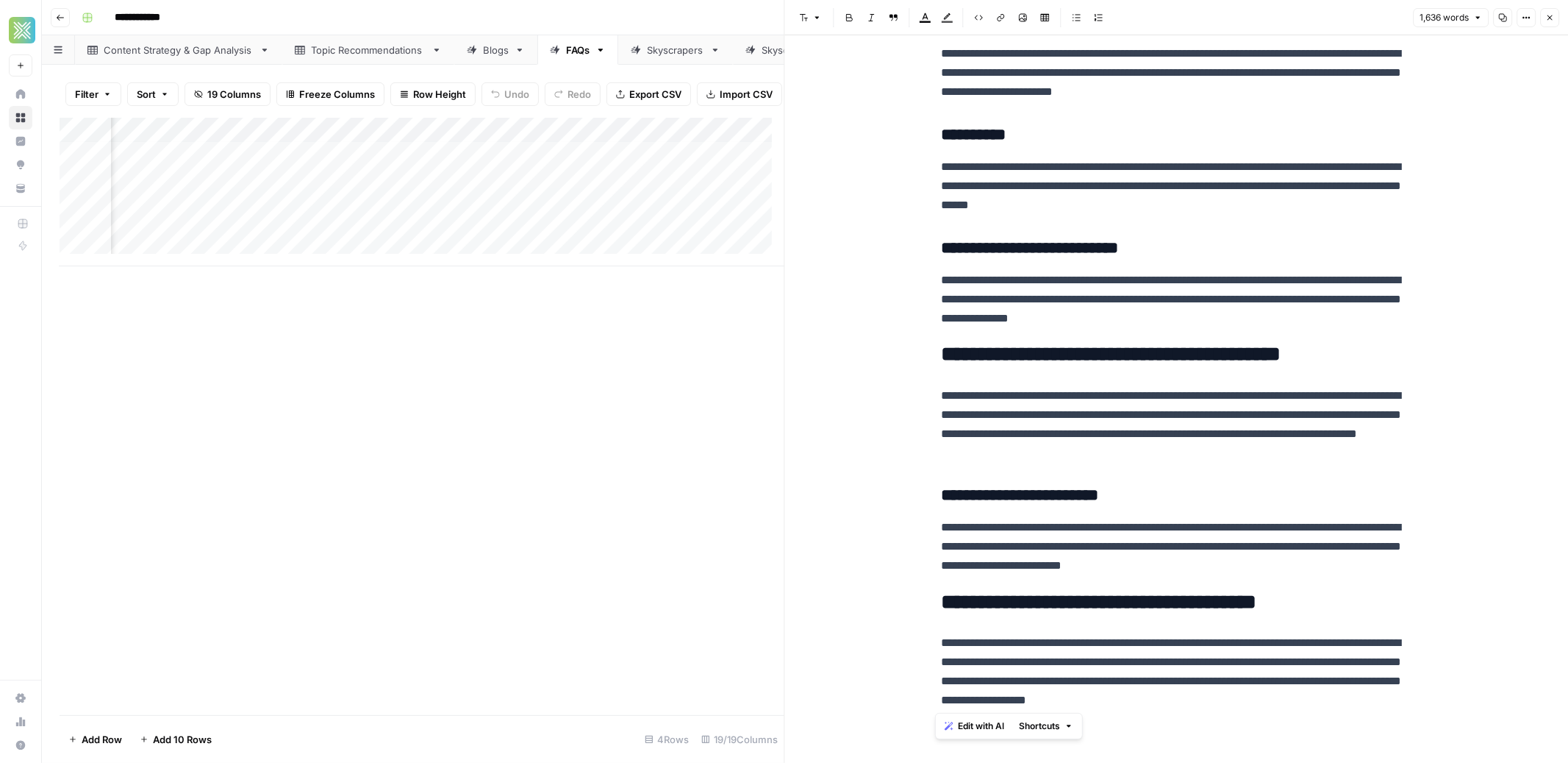
drag, startPoint x: 951, startPoint y: 83, endPoint x: 1414, endPoint y: 713, distance: 781.8
copy div "**********"
